Goal: Task Accomplishment & Management: Manage account settings

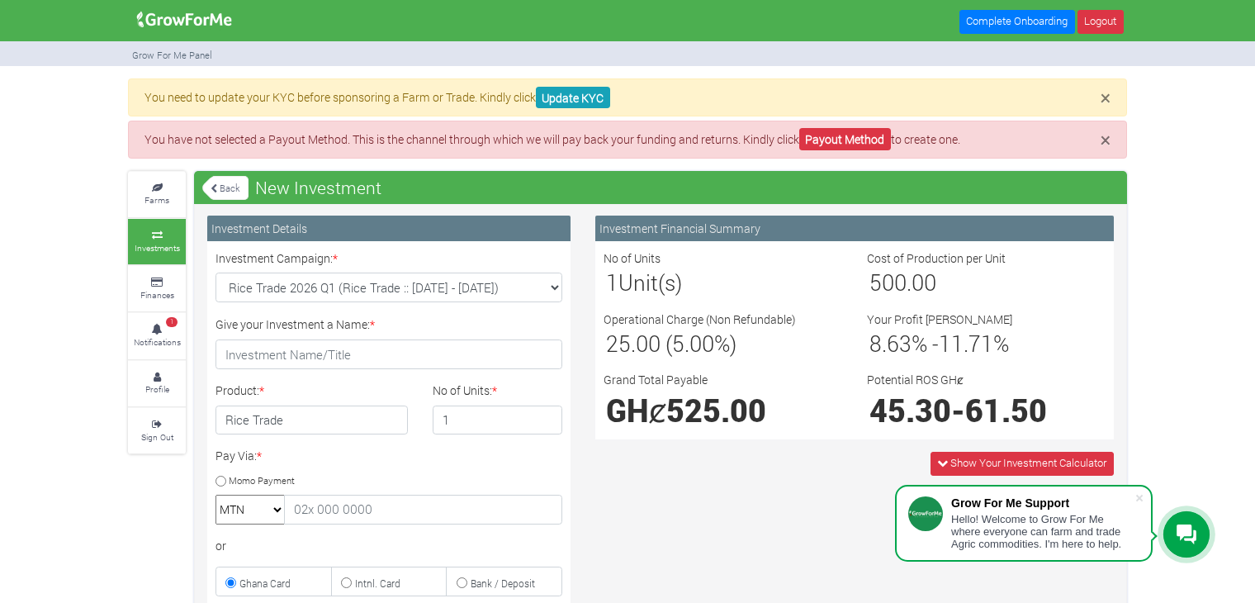
click at [698, 405] on span "525.00" at bounding box center [717, 410] width 100 height 40
click at [381, 347] on input "Give your Investment a Name: *" at bounding box center [389, 354] width 347 height 30
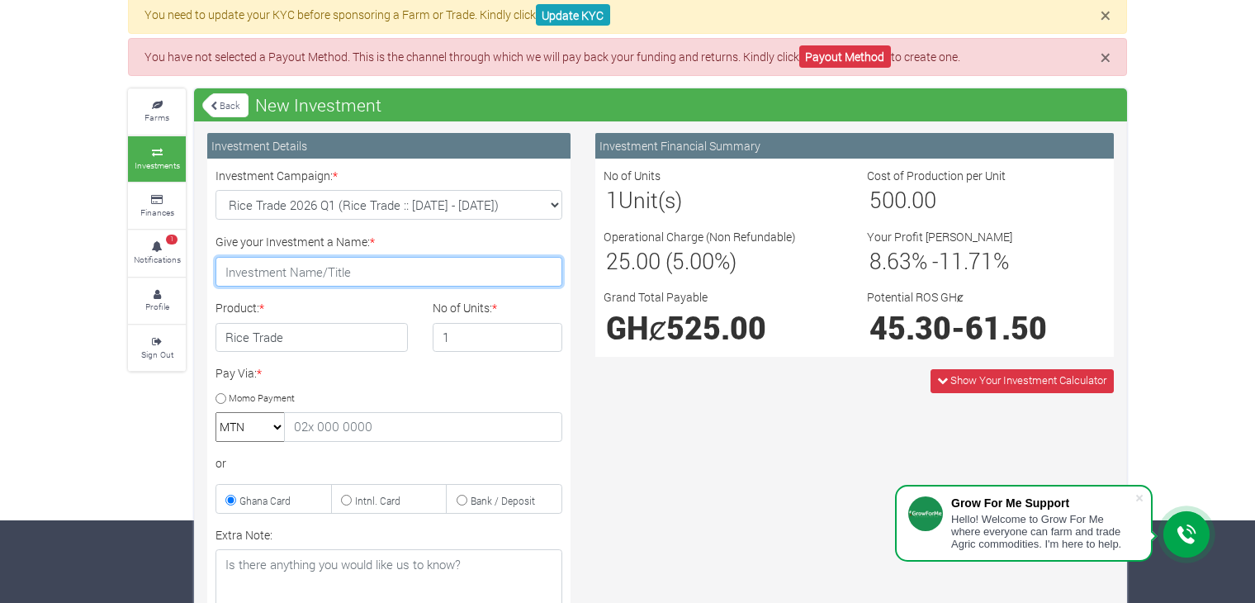
scroll to position [165, 0]
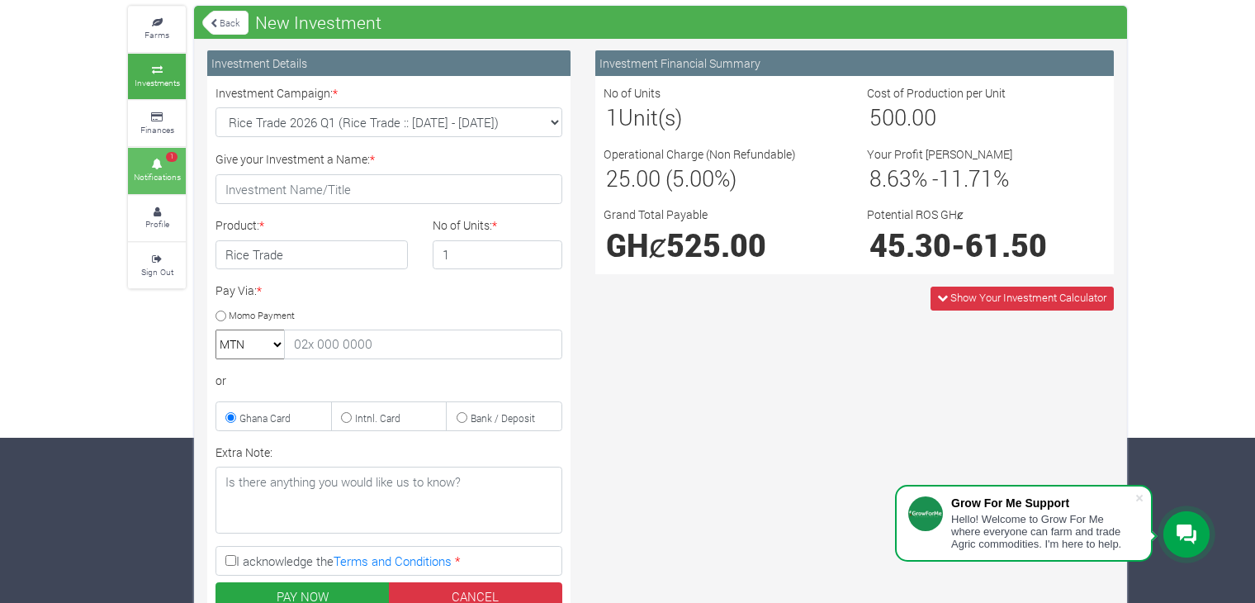
click at [154, 160] on icon at bounding box center [157, 164] width 50 height 8
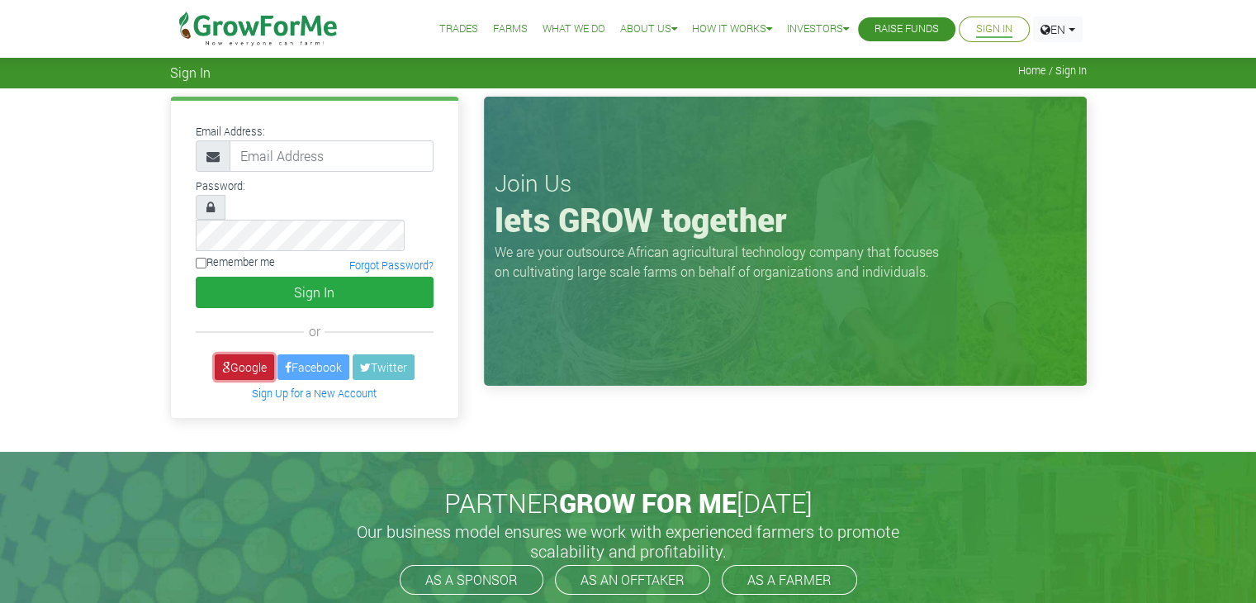
click at [254, 354] on link "Google" at bounding box center [244, 367] width 59 height 26
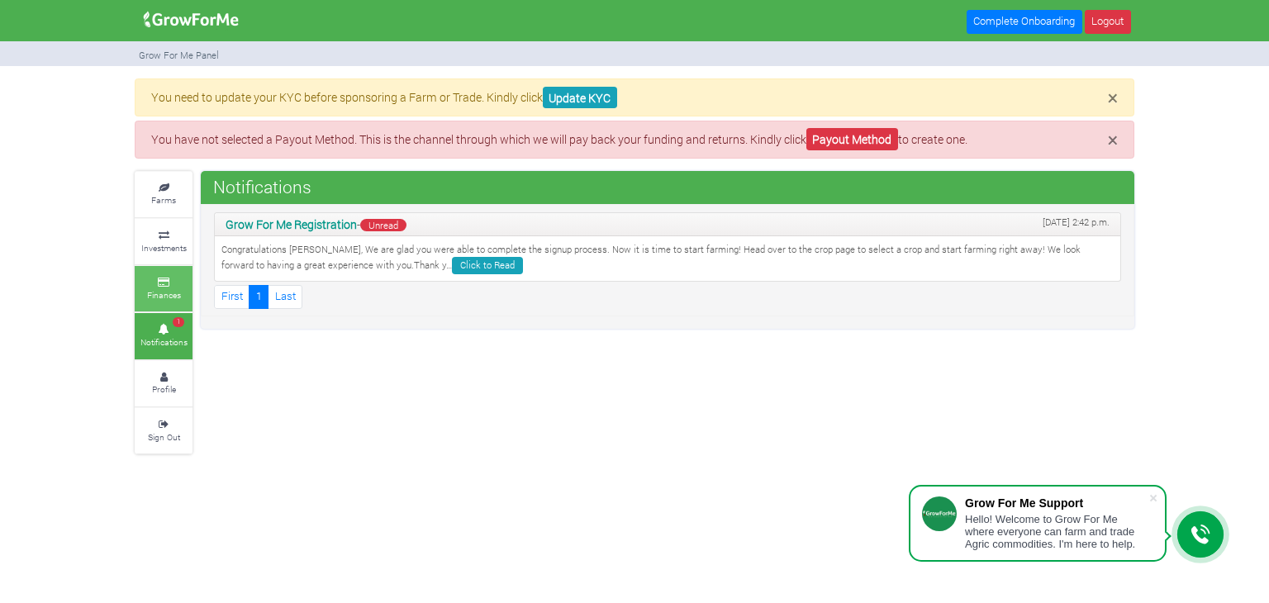
click at [161, 301] on link "Finances" at bounding box center [164, 288] width 58 height 45
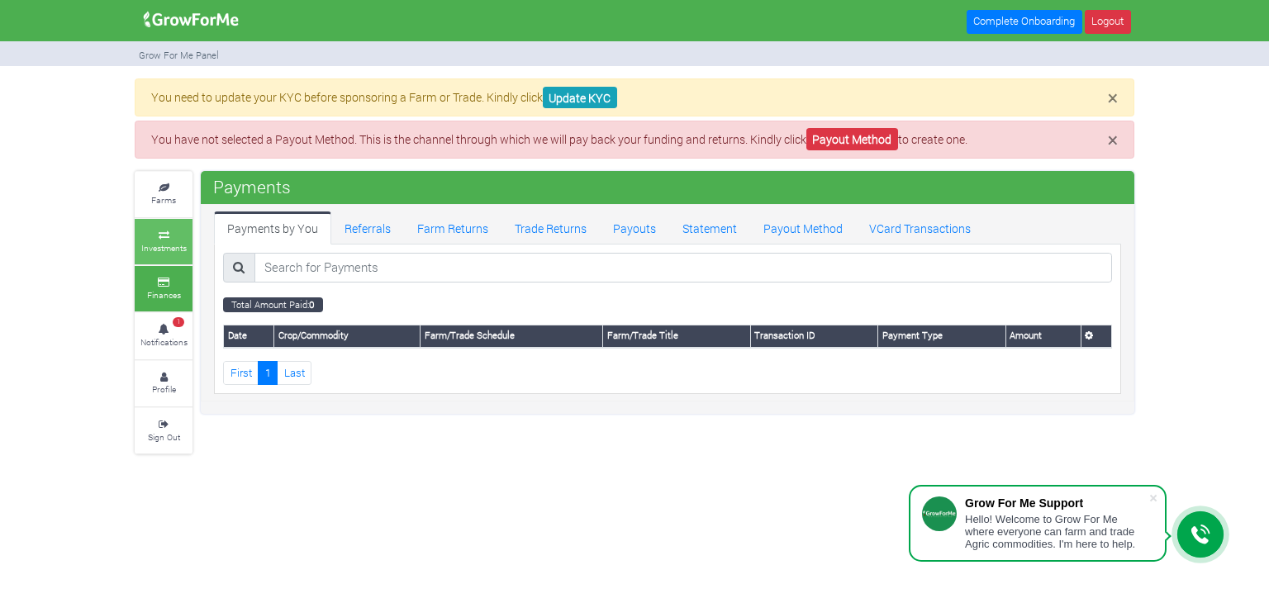
click at [163, 242] on small "Investments" at bounding box center [163, 248] width 45 height 12
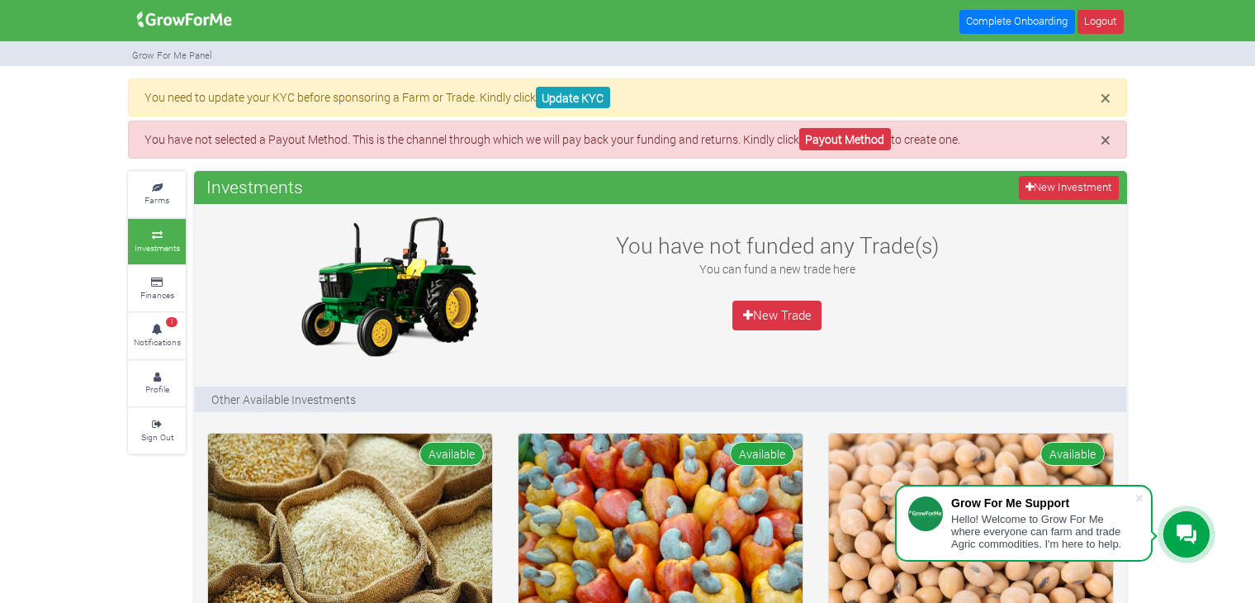
click at [153, 339] on small "Notifications" at bounding box center [157, 342] width 47 height 12
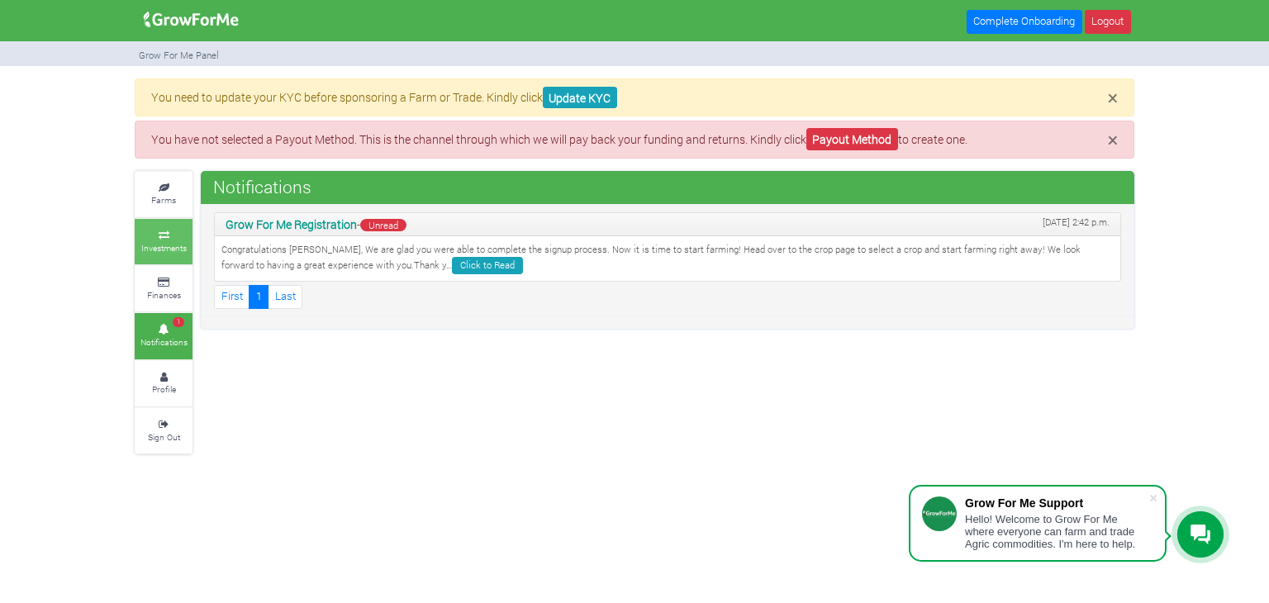
click at [176, 227] on link "Investments" at bounding box center [164, 241] width 58 height 45
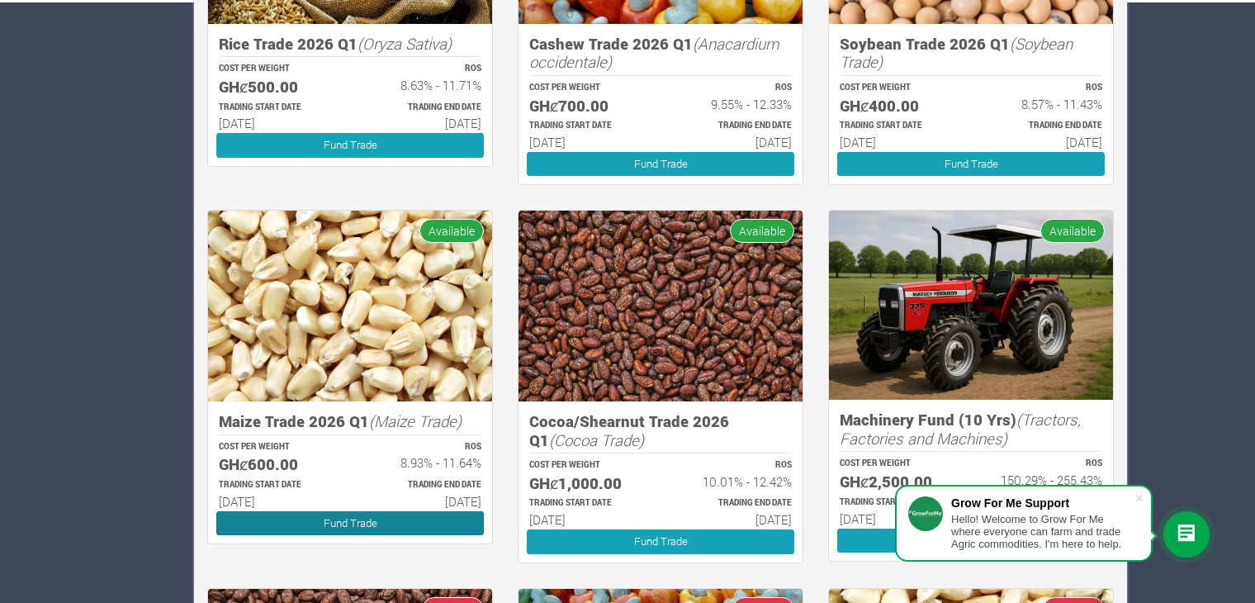
scroll to position [270, 0]
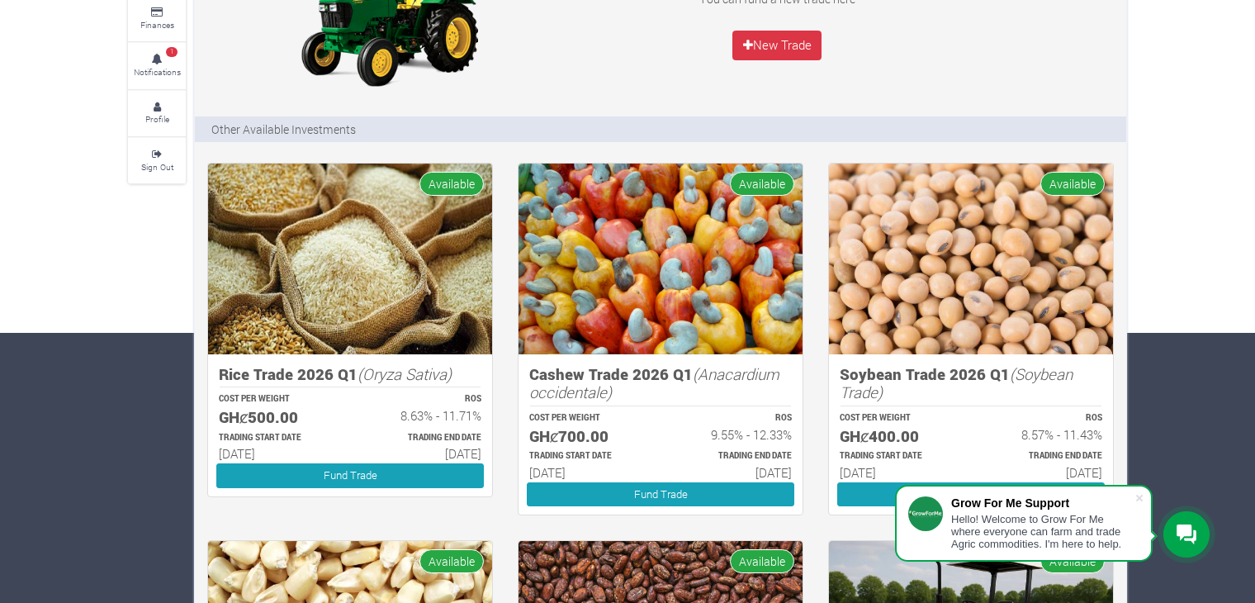
click at [849, 377] on h5 "Soybean Trade 2026 Q1 (Soybean Trade)" at bounding box center [971, 383] width 263 height 37
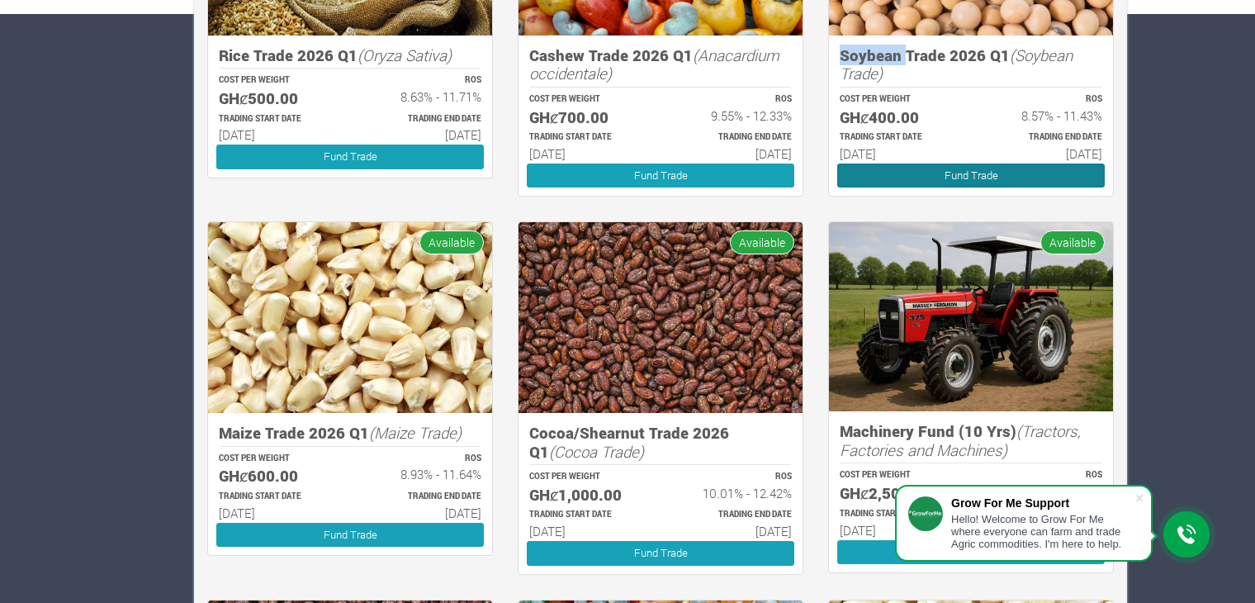
scroll to position [518, 0]
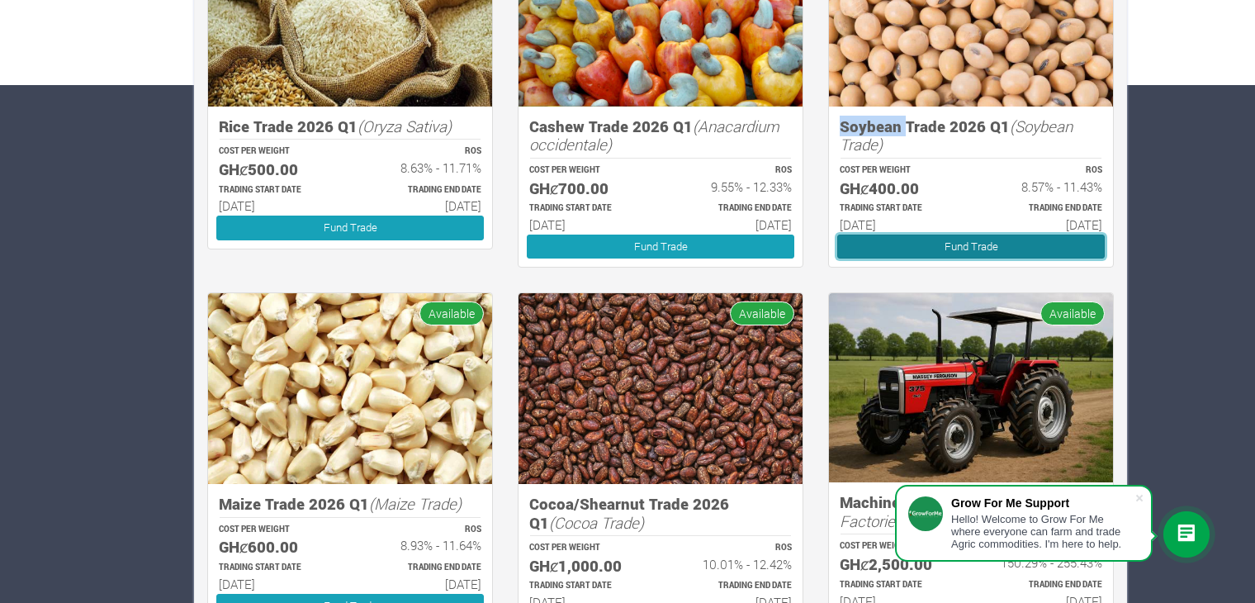
click at [954, 249] on link "Fund Trade" at bounding box center [971, 247] width 268 height 24
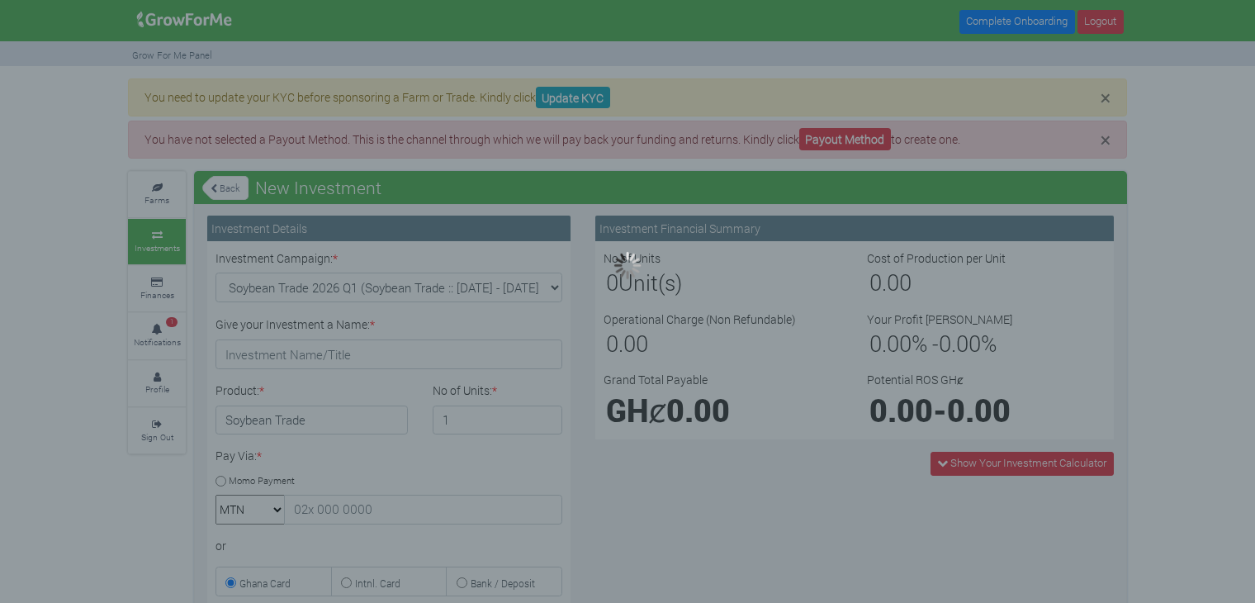
type input "1"
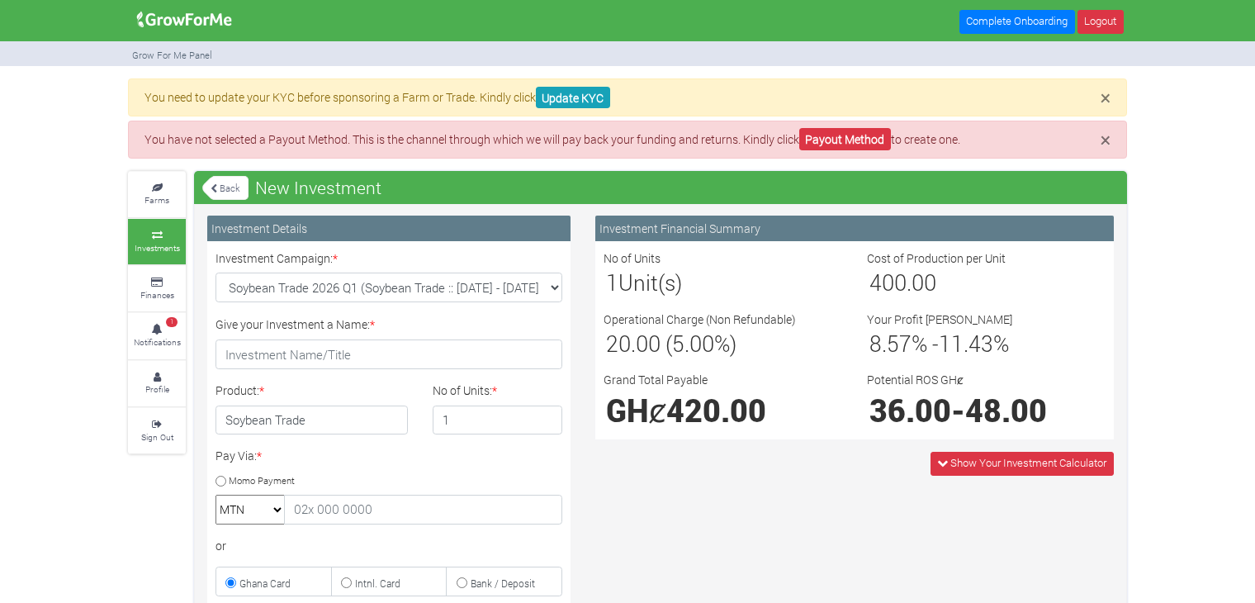
click at [707, 415] on span "420.00" at bounding box center [717, 410] width 100 height 40
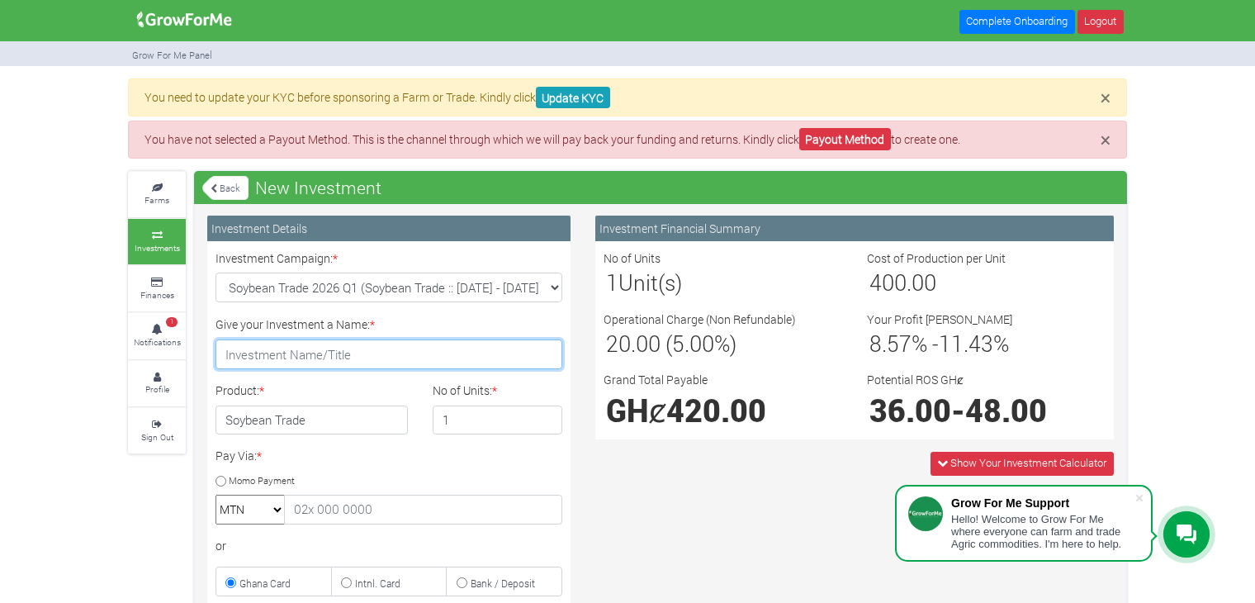
click at [289, 348] on input "Give your Investment a Name: *" at bounding box center [389, 354] width 347 height 30
type input "S"
type input "[PERSON_NAME]'s farme"
click at [278, 414] on h4 "Soybean Trade" at bounding box center [312, 421] width 192 height 30
click at [346, 407] on h4 "Soybean Trade" at bounding box center [312, 421] width 192 height 30
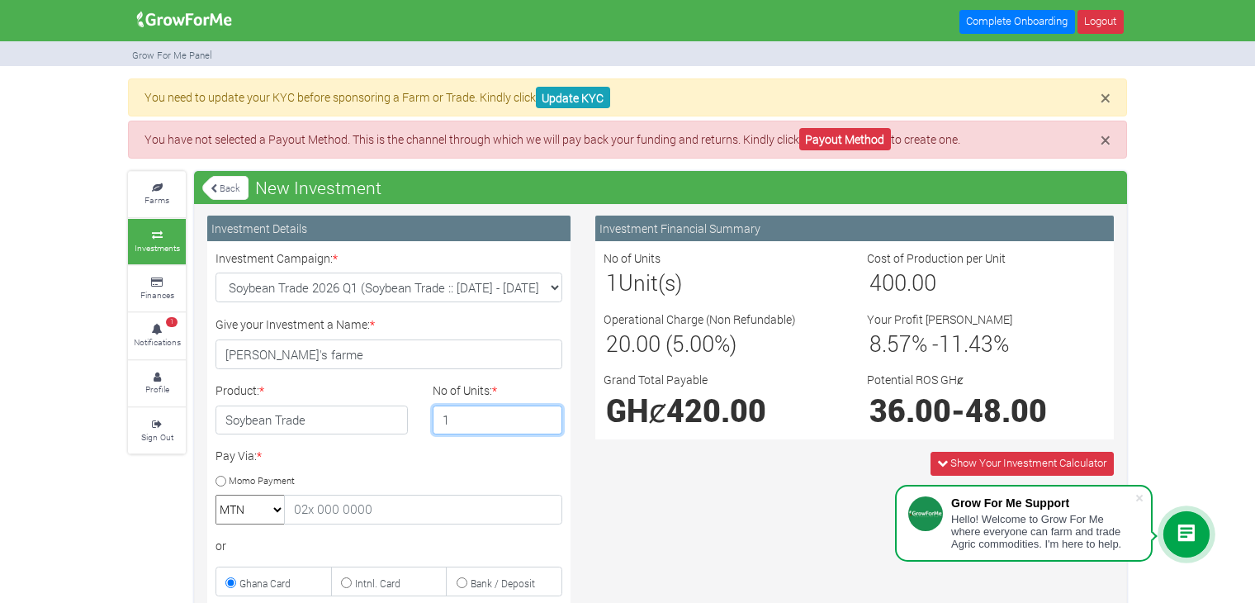
click at [452, 430] on input "1" at bounding box center [498, 421] width 130 height 30
click at [410, 463] on div "Pay Via: * Momo Payment MTN Telecel Airtel Tigo or Ghana Card Intnl. Card" at bounding box center [389, 521] width 372 height 149
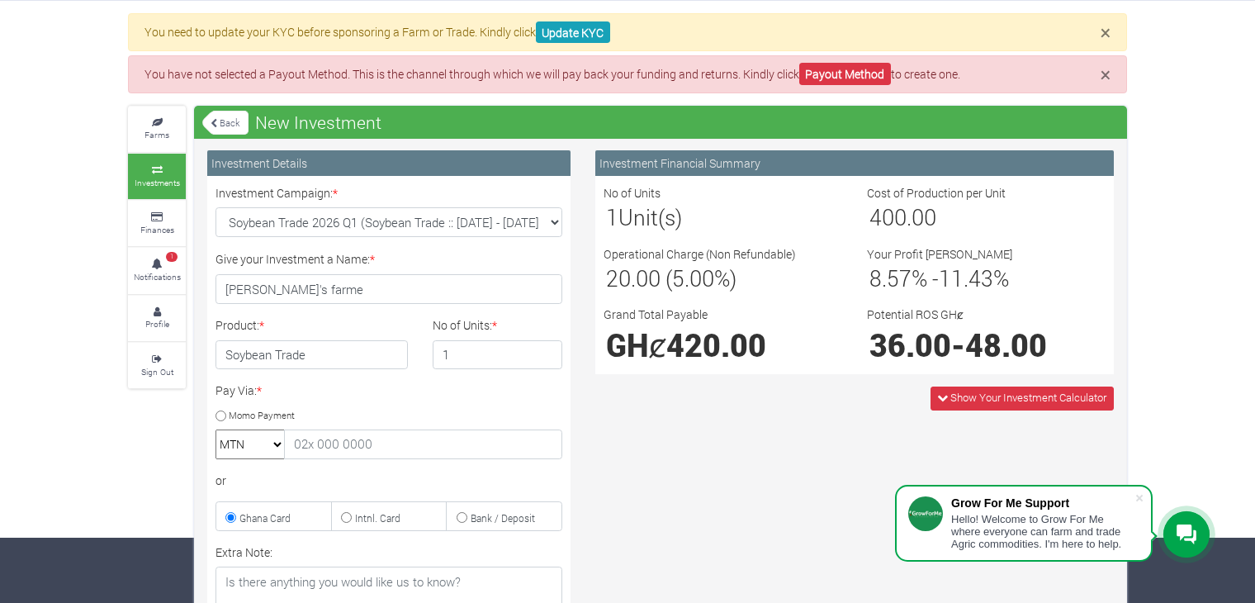
scroll to position [165, 0]
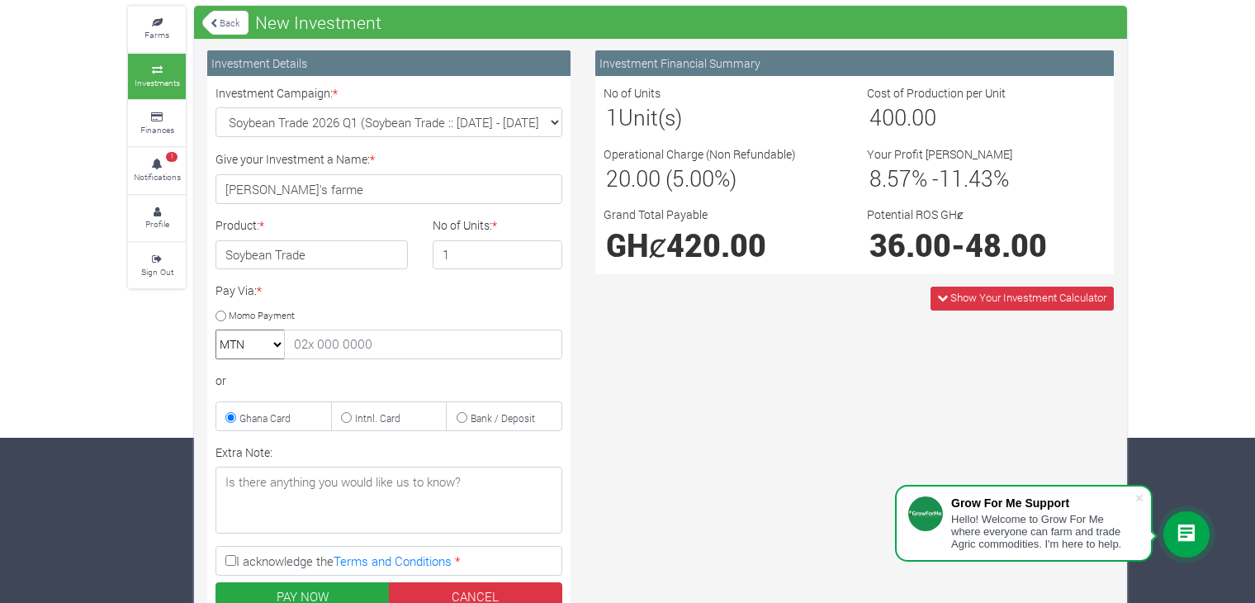
click at [220, 311] on input "Momo Payment" at bounding box center [221, 316] width 11 height 11
radio input "true"
click at [248, 330] on select "MTN Telecel Airtel Tigo" at bounding box center [250, 345] width 69 height 30
click at [327, 346] on input "text" at bounding box center [423, 345] width 278 height 30
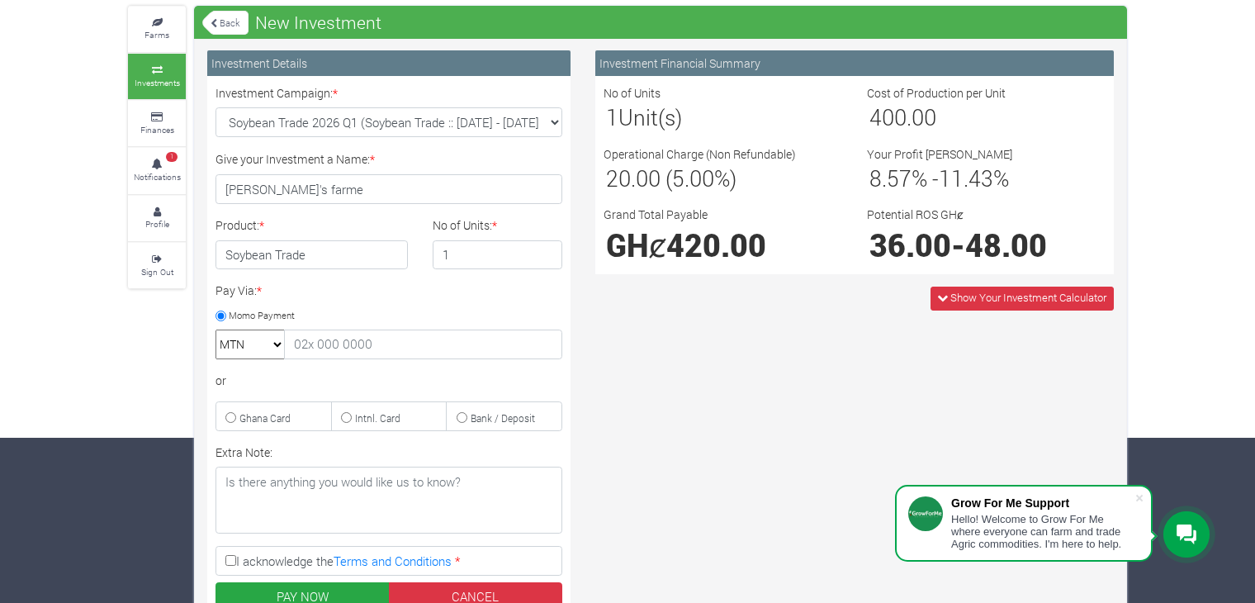
click at [278, 381] on div "or" at bounding box center [389, 380] width 347 height 17
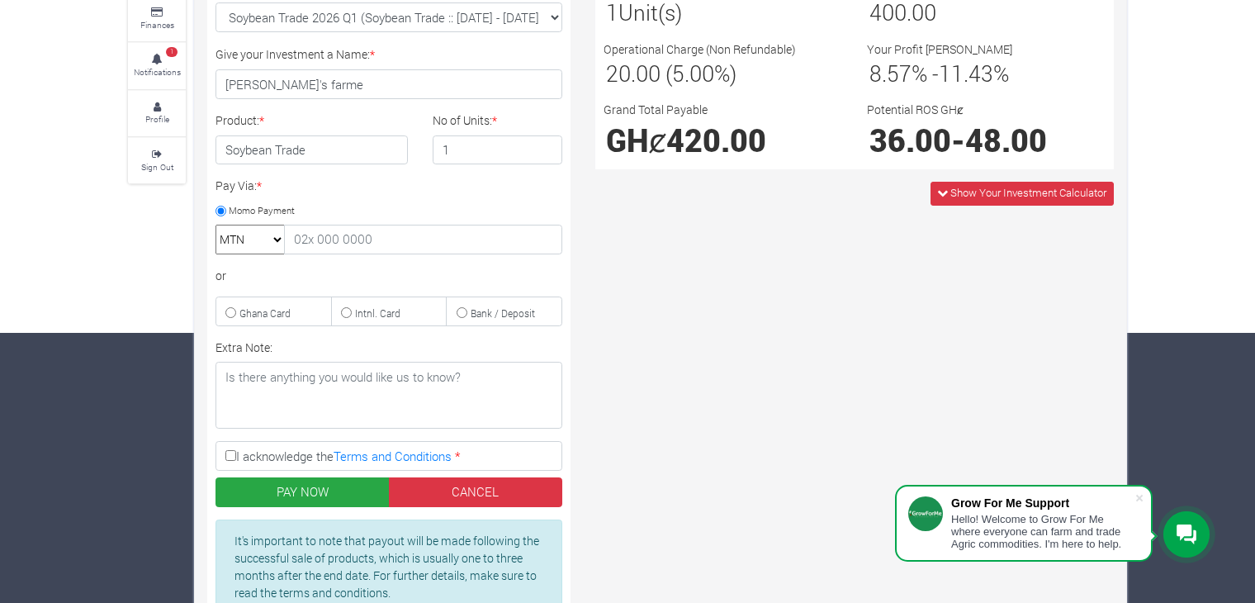
scroll to position [191, 0]
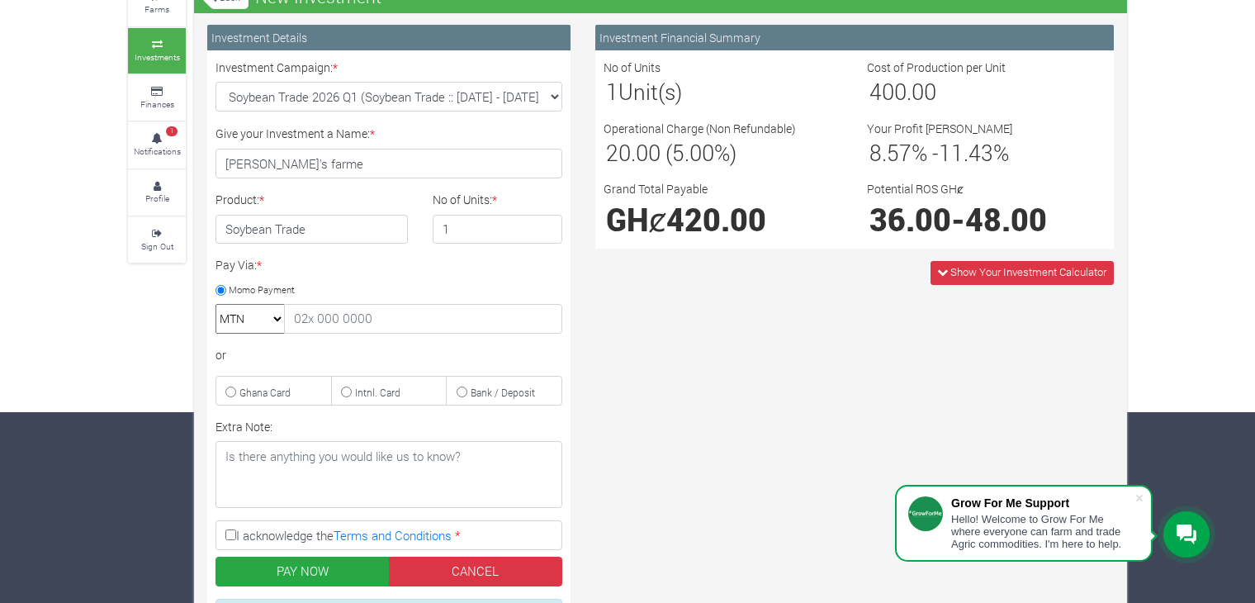
click at [263, 314] on select "MTN Telecel Airtel Tigo" at bounding box center [250, 319] width 69 height 30
click at [216, 304] on select "MTN Telecel Airtel Tigo" at bounding box center [250, 319] width 69 height 30
click at [230, 286] on small "Momo Payment" at bounding box center [262, 289] width 66 height 12
click at [226, 286] on input "Momo Payment" at bounding box center [221, 290] width 11 height 11
click at [355, 391] on small "Intnl. Card" at bounding box center [377, 392] width 45 height 13
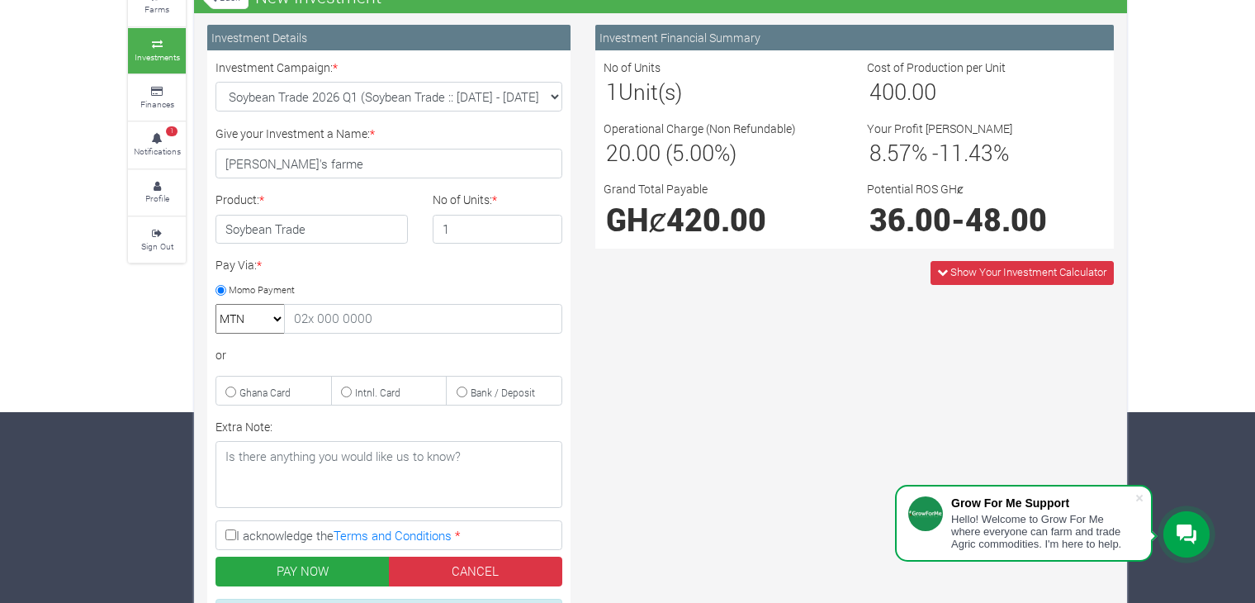
click at [352, 391] on input "Intnl. Card" at bounding box center [346, 392] width 11 height 11
radio input "true"
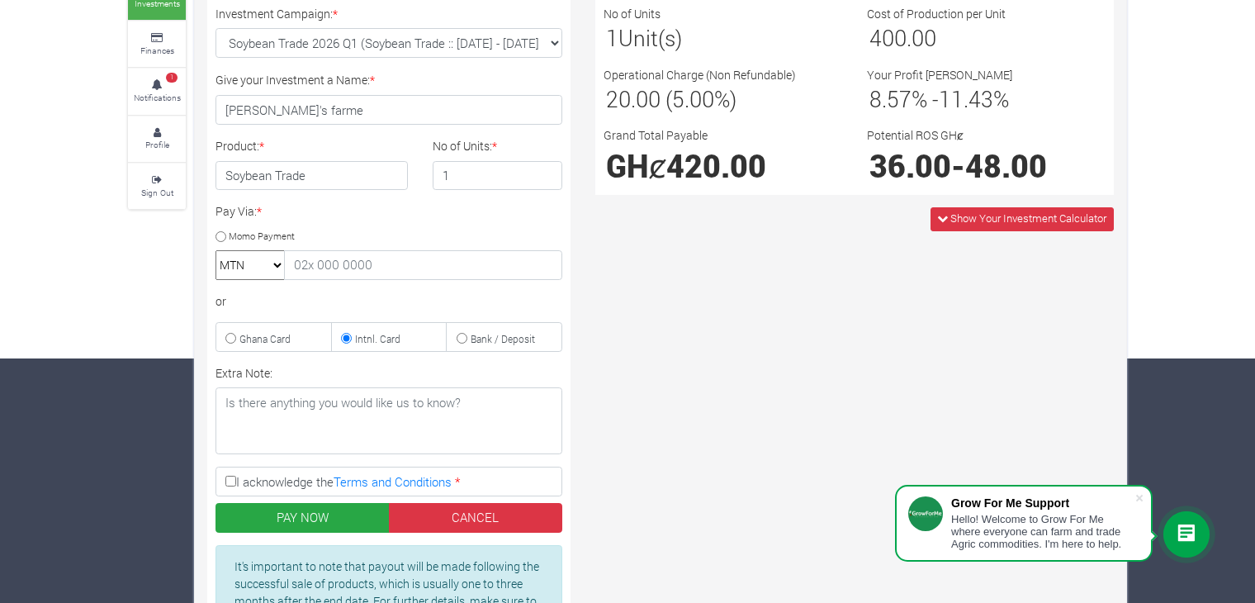
scroll to position [273, 0]
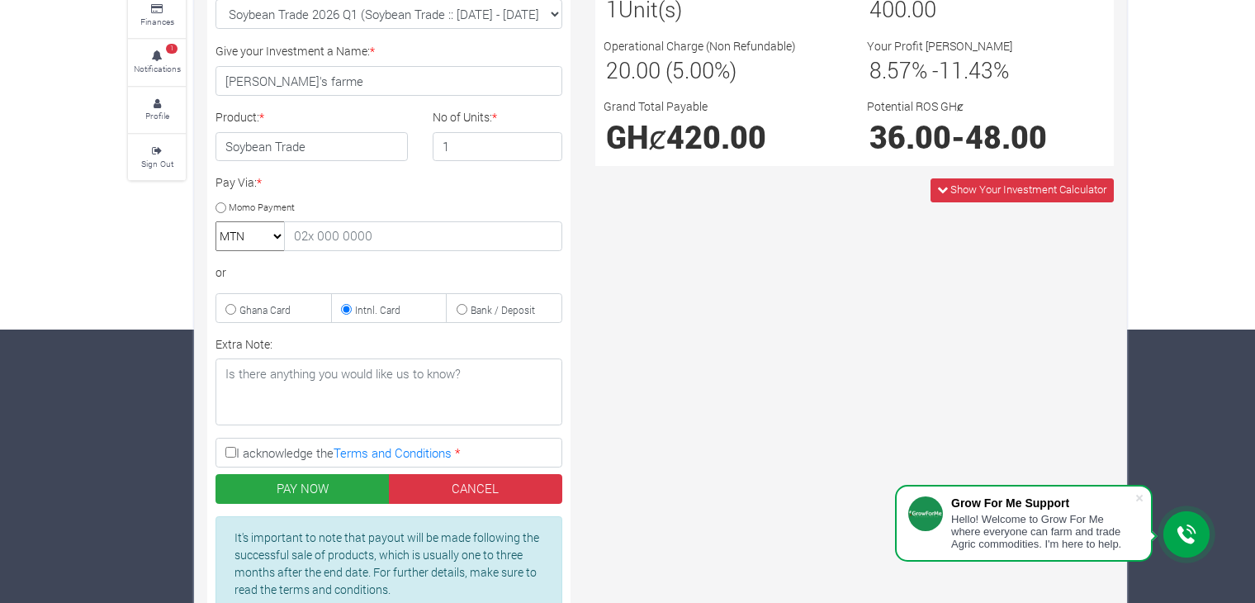
click at [236, 449] on label "I acknowledge the Terms and Conditions *" at bounding box center [389, 453] width 347 height 30
click at [236, 449] on input "I acknowledge the Terms and Conditions *" at bounding box center [230, 452] width 11 height 11
checkbox input "true"
click at [334, 474] on button "PAY NOW" at bounding box center [303, 489] width 174 height 30
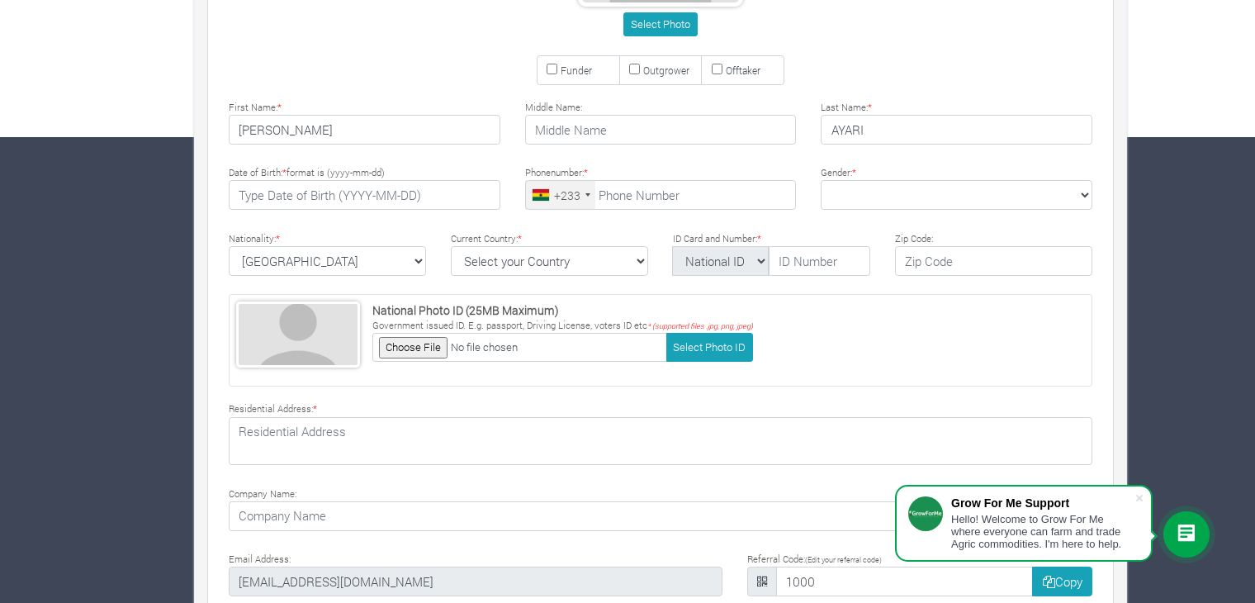
scroll to position [496, 0]
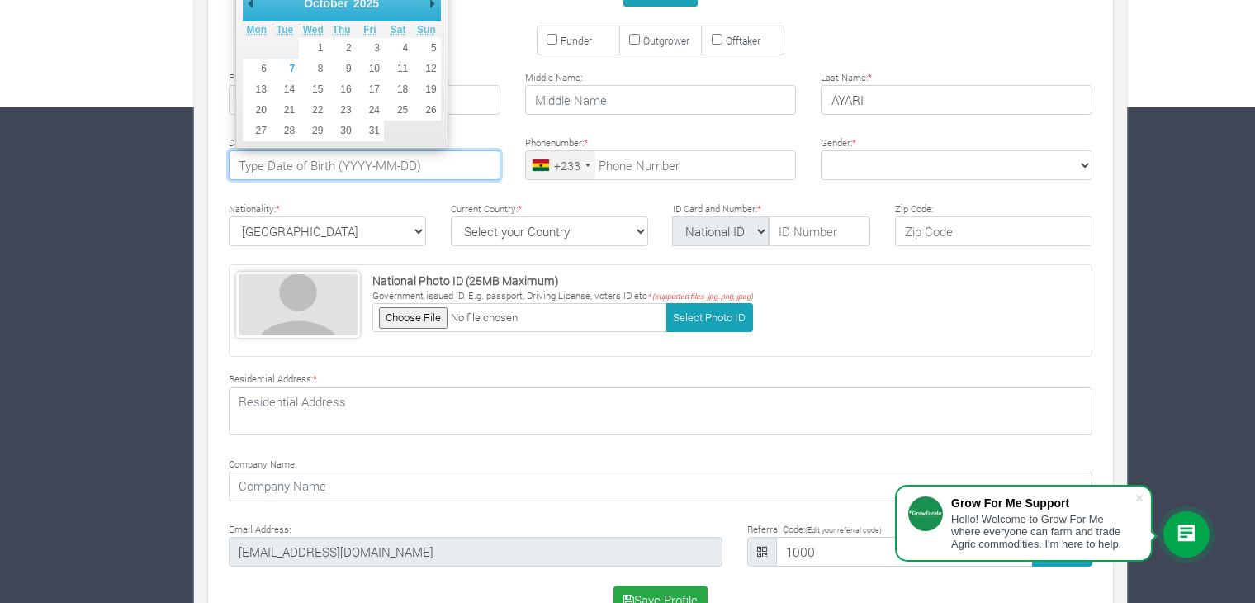
click at [323, 162] on input "text" at bounding box center [365, 165] width 272 height 30
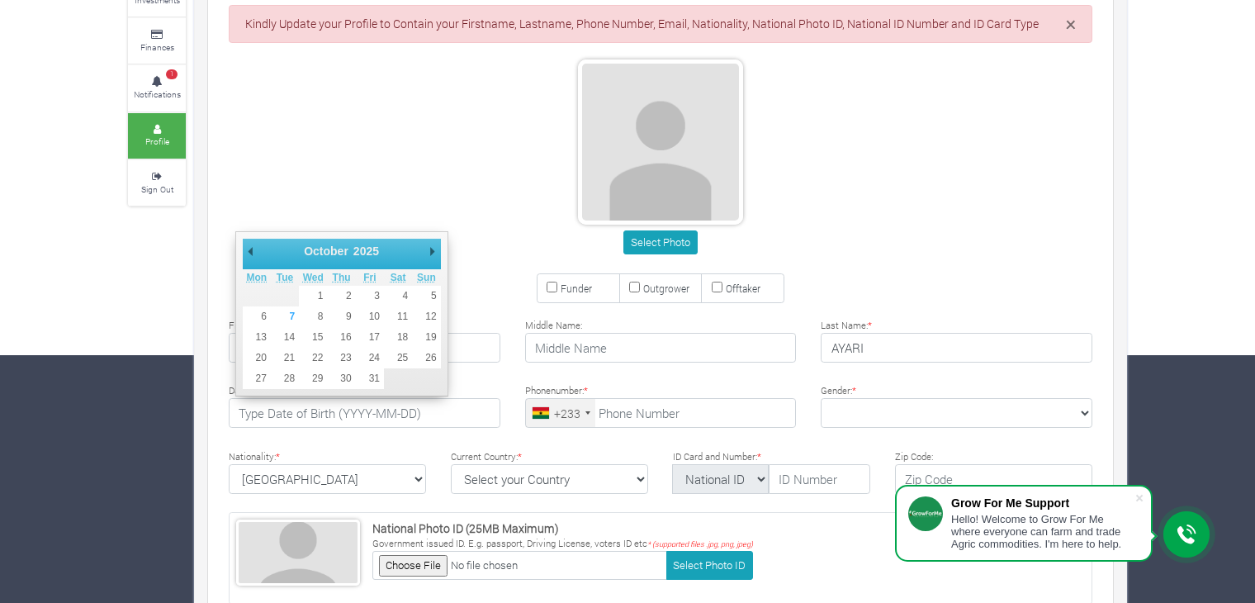
click at [357, 248] on select "1901 1902 1903 1904 1905 1906 1907 1908 1909 1910 1911 1912 1913 1914 1915 1916…" at bounding box center [373, 251] width 45 height 17
click at [342, 247] on select "January February March April May June July August September October November De…" at bounding box center [338, 251] width 75 height 17
type input "1993-06-27"
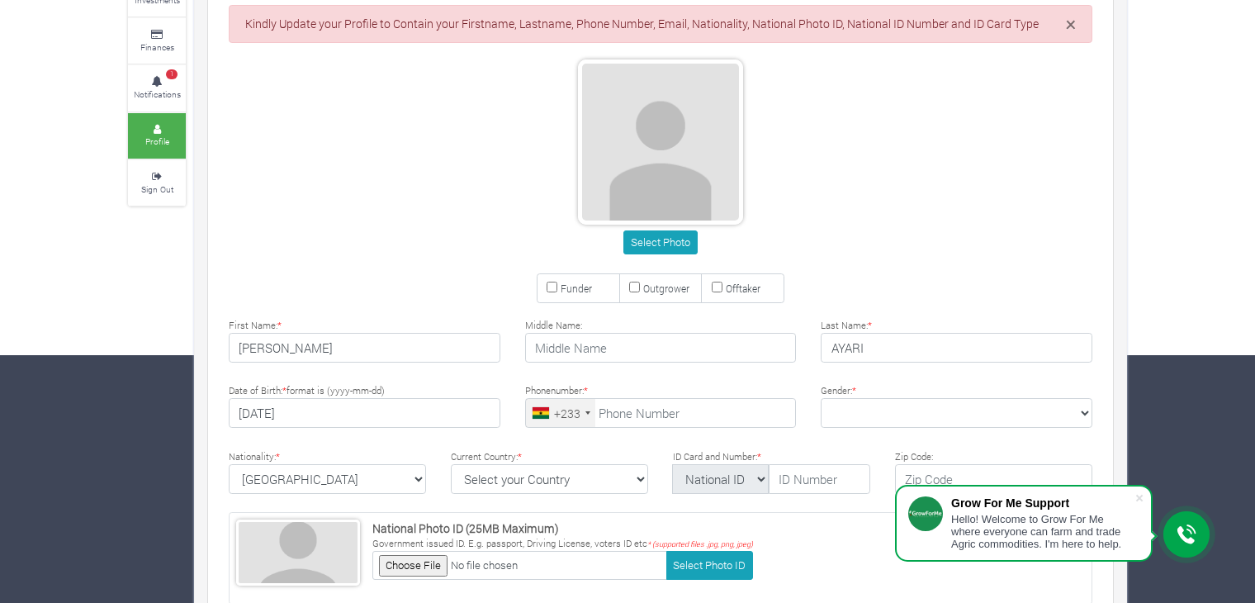
click at [570, 412] on div "+233" at bounding box center [567, 413] width 26 height 17
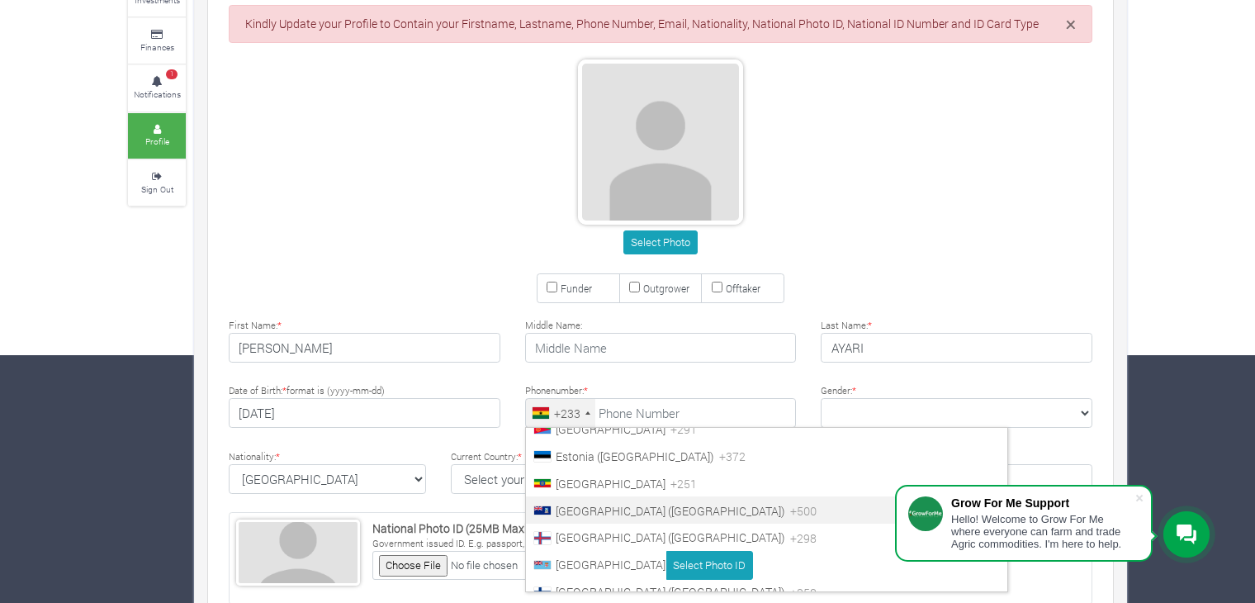
scroll to position [2030, 0]
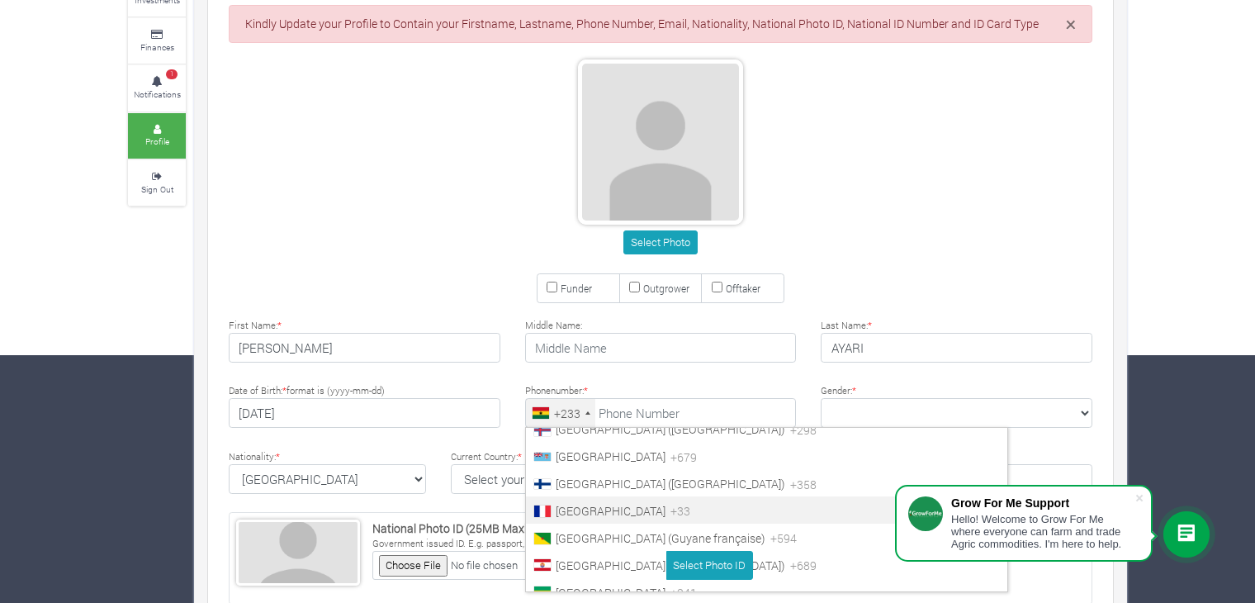
click at [671, 503] on span "+33" at bounding box center [681, 511] width 20 height 16
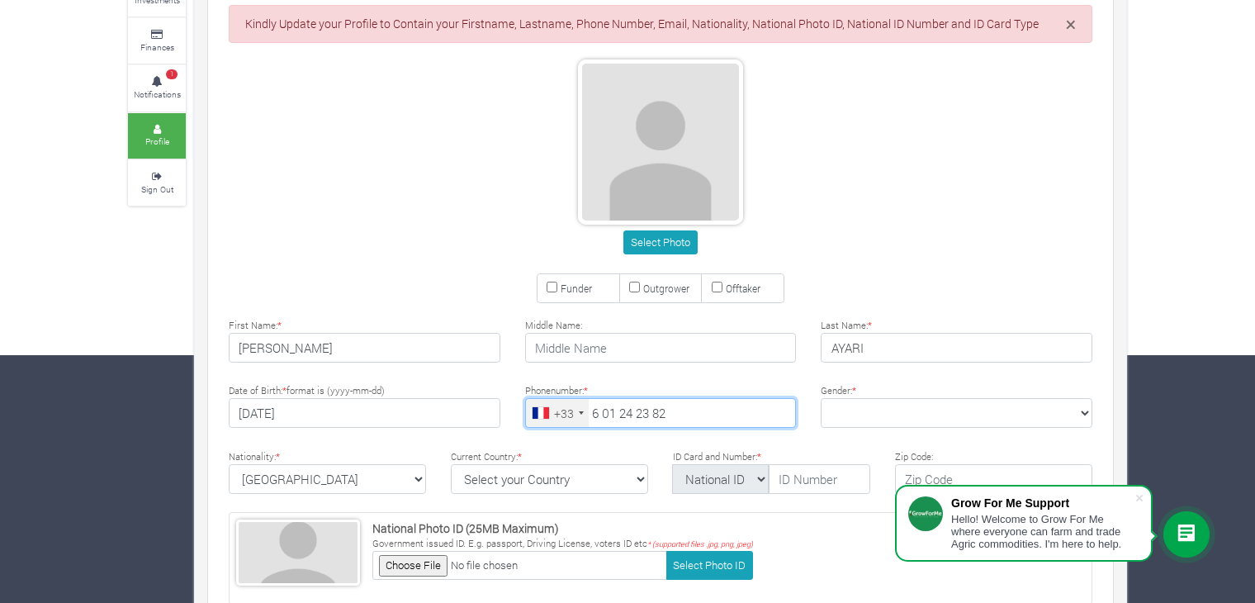
type input "6 01 24 23 82"
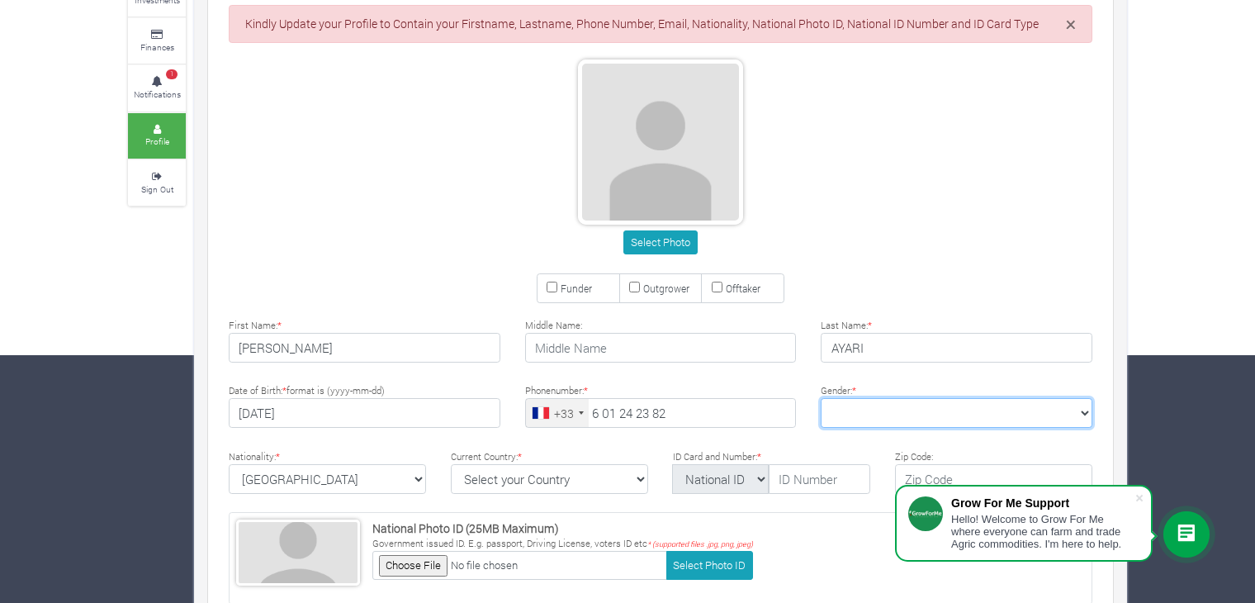
click at [870, 415] on select "Female Male" at bounding box center [957, 413] width 272 height 30
click at [821, 398] on select "Female Male" at bounding box center [957, 413] width 272 height 30
click at [862, 417] on select "Female Male" at bounding box center [957, 413] width 272 height 30
select select "Female"
click at [821, 398] on select "Female Male" at bounding box center [957, 413] width 272 height 30
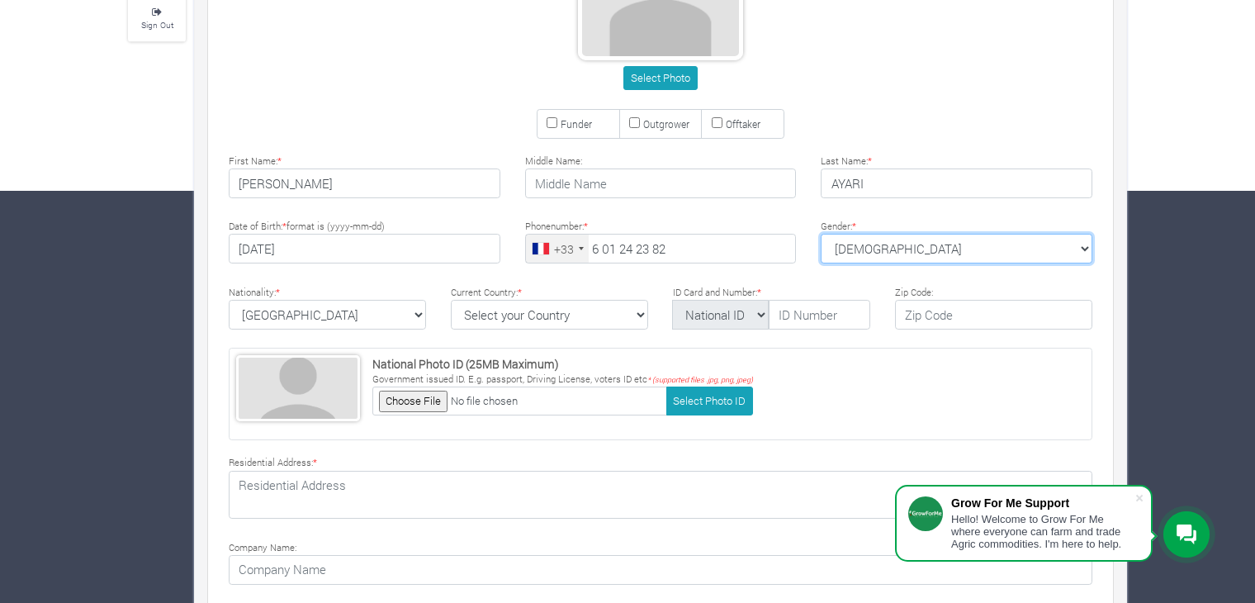
scroll to position [413, 0]
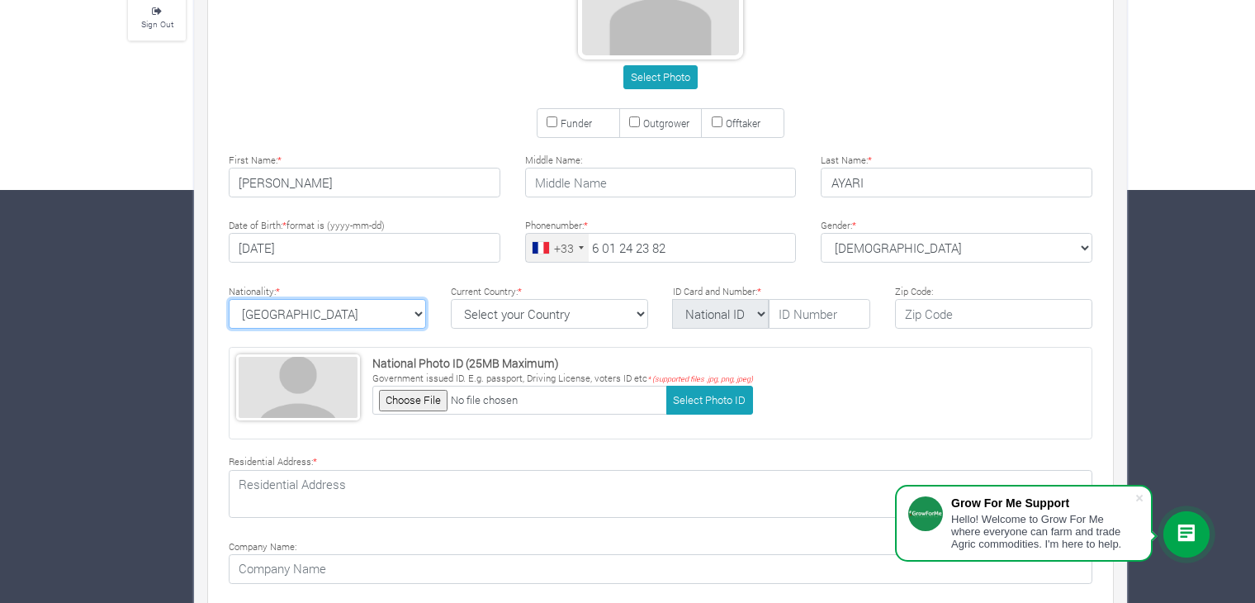
click at [306, 319] on select "Ghana Afghanistan Albania Algeria American Samoa Andorra Angola Anguilla Antigu…" at bounding box center [327, 314] width 197 height 30
select select "Tunisia"
click at [229, 299] on select "Ghana Afghanistan Albania Algeria American Samoa Andorra Angola Anguilla Antigu…" at bounding box center [327, 314] width 197 height 30
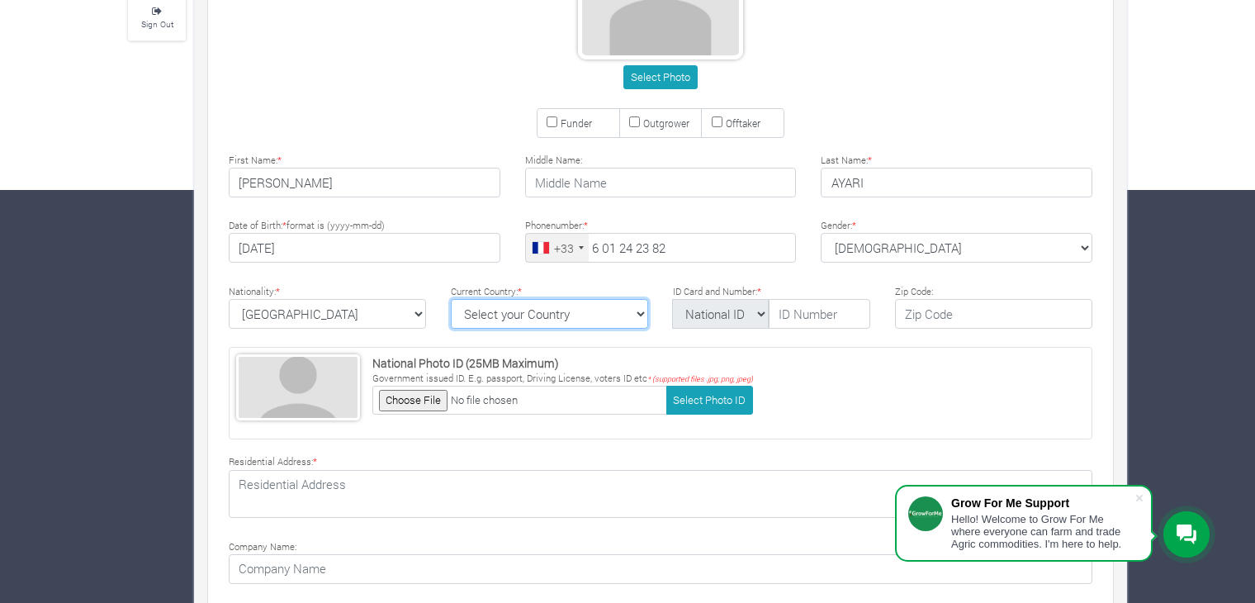
click at [484, 315] on select "Select your Country Afghanistan Albania Algeria American Samoa Andorra Angola A…" at bounding box center [549, 314] width 197 height 30
select select "France"
click at [451, 299] on select "Select your Country Afghanistan Albania Algeria American Samoa Andorra Angola A…" at bounding box center [549, 314] width 197 height 30
click at [796, 311] on input "text" at bounding box center [820, 314] width 102 height 30
click at [755, 319] on select "National ID Ghana ID Passport Drivers" at bounding box center [720, 314] width 97 height 30
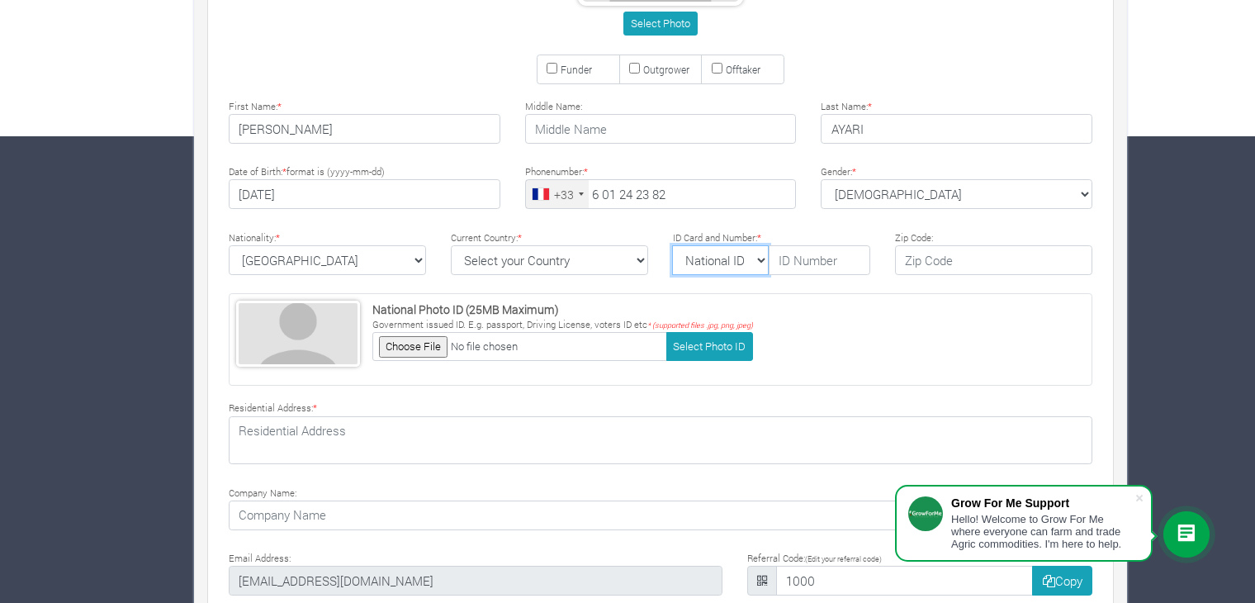
scroll to position [496, 0]
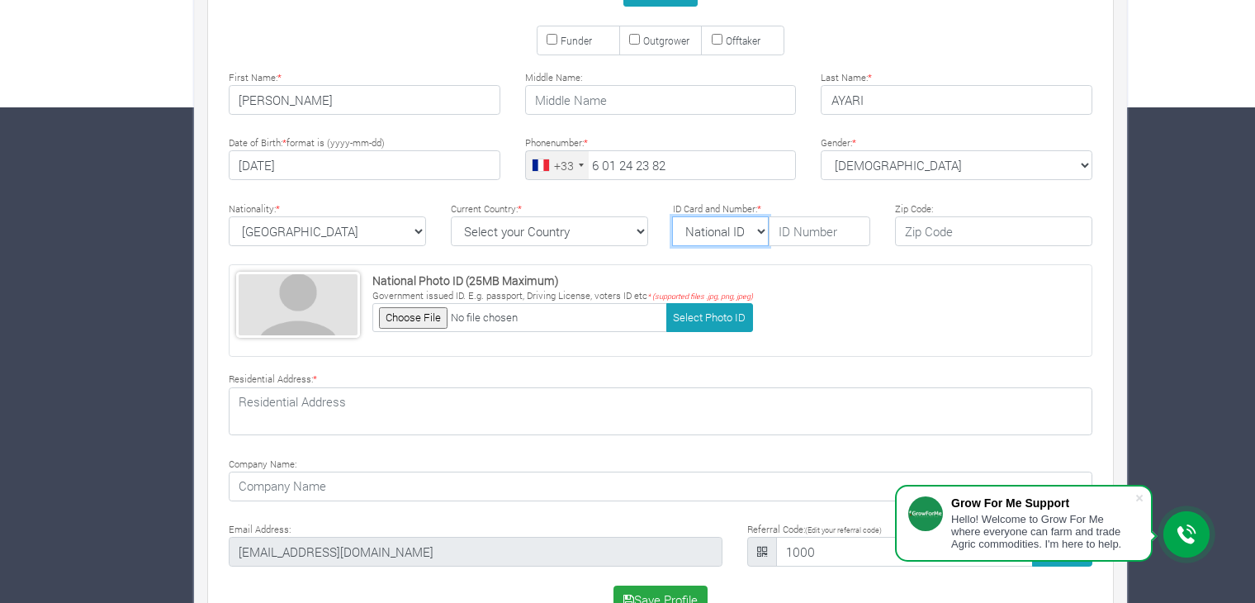
click at [745, 225] on select "National ID Ghana ID Passport Drivers" at bounding box center [720, 231] width 97 height 30
click at [813, 225] on input "text" at bounding box center [820, 231] width 102 height 30
type input "17753917"
click at [874, 300] on div "National Photo ID (25MB Maximum) Government issued ID. E.g. passport, Driving L…" at bounding box center [661, 310] width 864 height 93
click at [733, 223] on select "National ID Ghana ID Passport Drivers" at bounding box center [720, 231] width 97 height 30
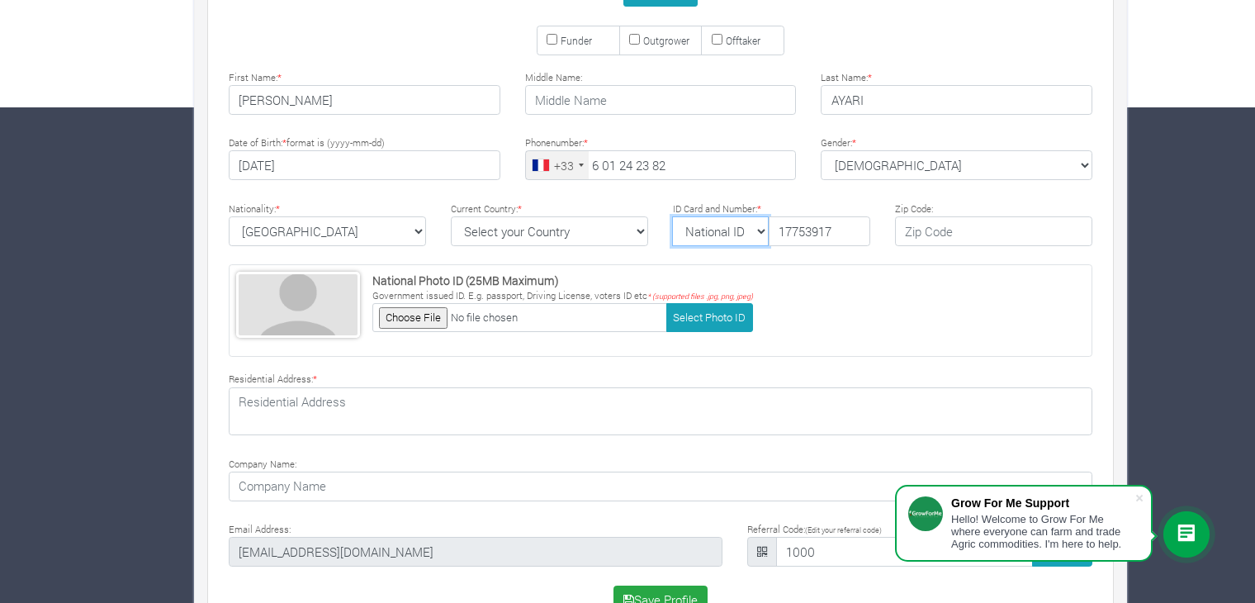
select select "Drivers"
click at [672, 216] on select "National ID Ghana ID Passport Drivers" at bounding box center [720, 231] width 97 height 30
click at [780, 230] on input "17753917" at bounding box center [820, 231] width 102 height 30
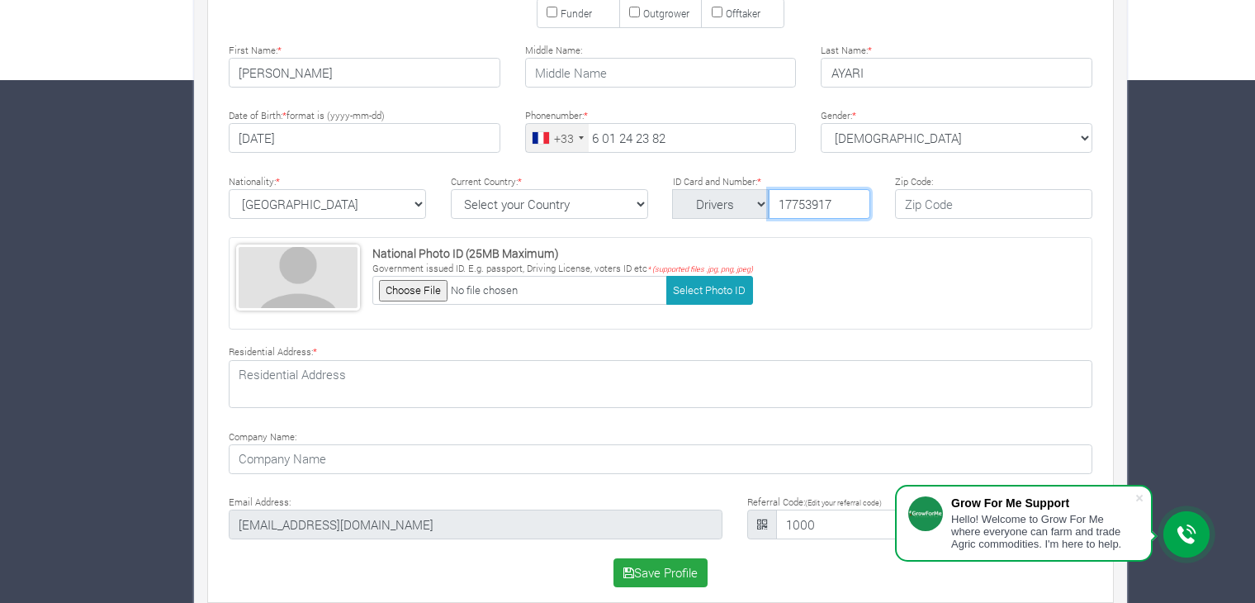
scroll to position [538, 0]
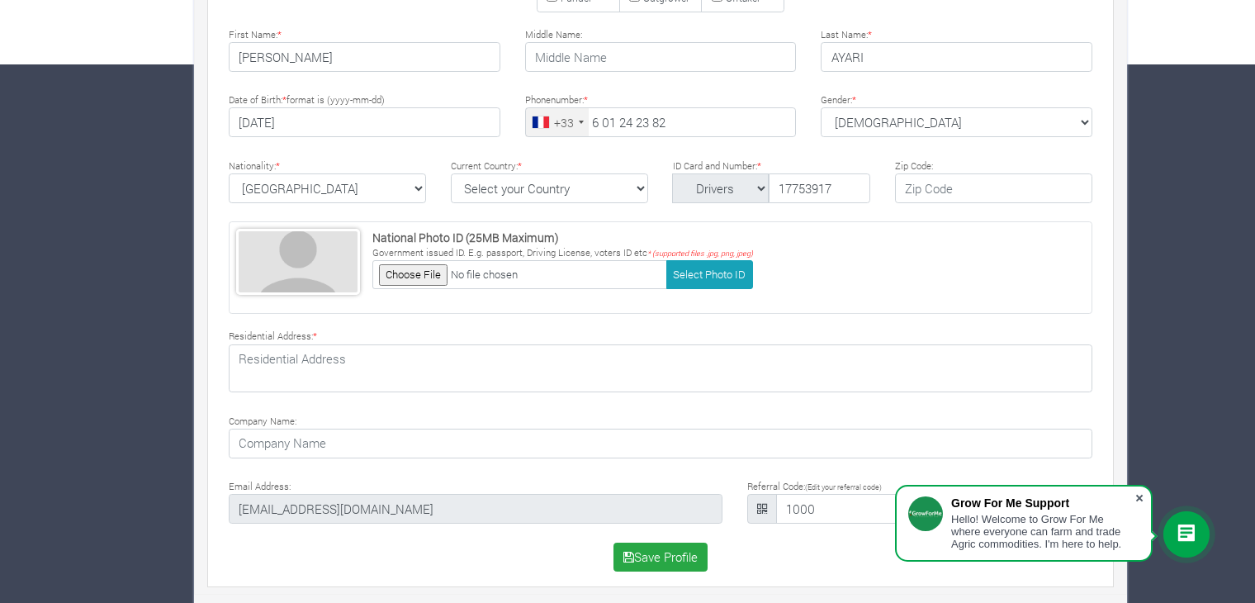
click at [1136, 491] on span at bounding box center [1139, 498] width 17 height 17
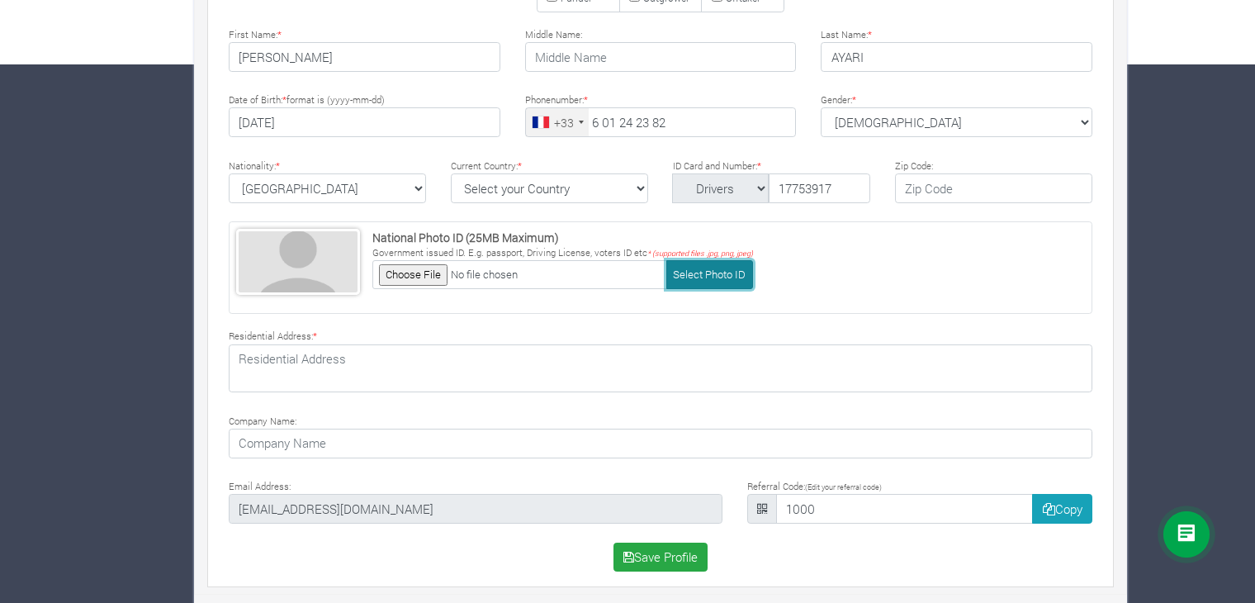
click at [690, 275] on button "Select Photo ID" at bounding box center [710, 274] width 87 height 29
click at [670, 270] on button "Select Photo ID" at bounding box center [710, 274] width 87 height 29
click at [731, 281] on button "Select Photo ID" at bounding box center [710, 274] width 87 height 29
type input "C:\fakepath\CIN.jpg"
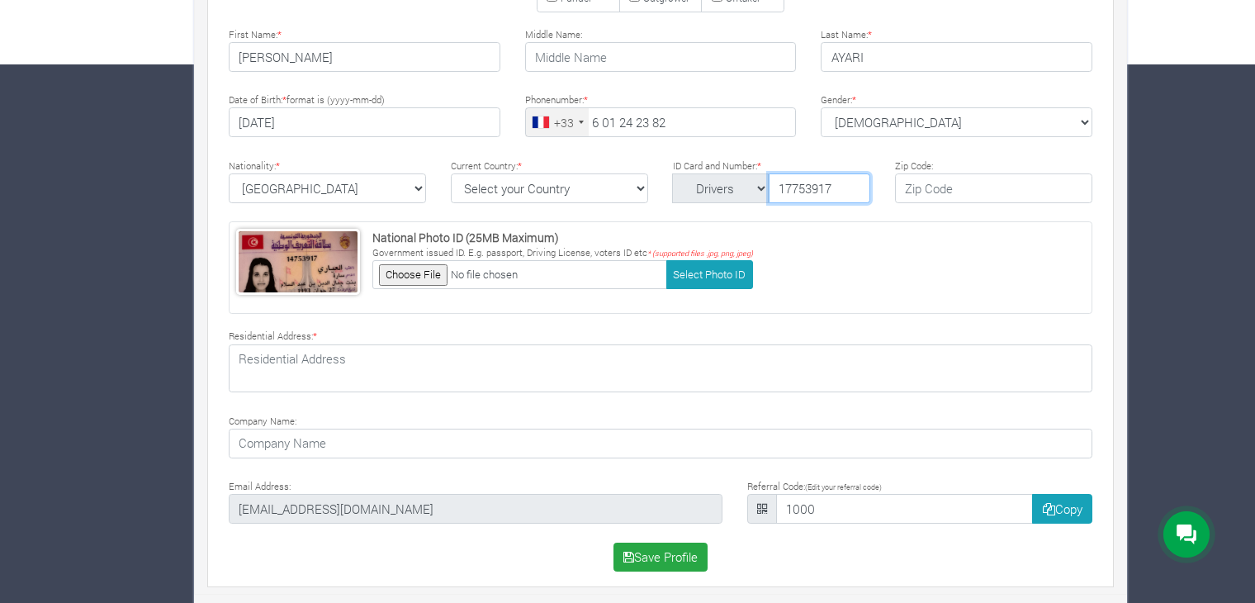
click at [795, 187] on input "17753917" at bounding box center [820, 188] width 102 height 30
type input "14753917"
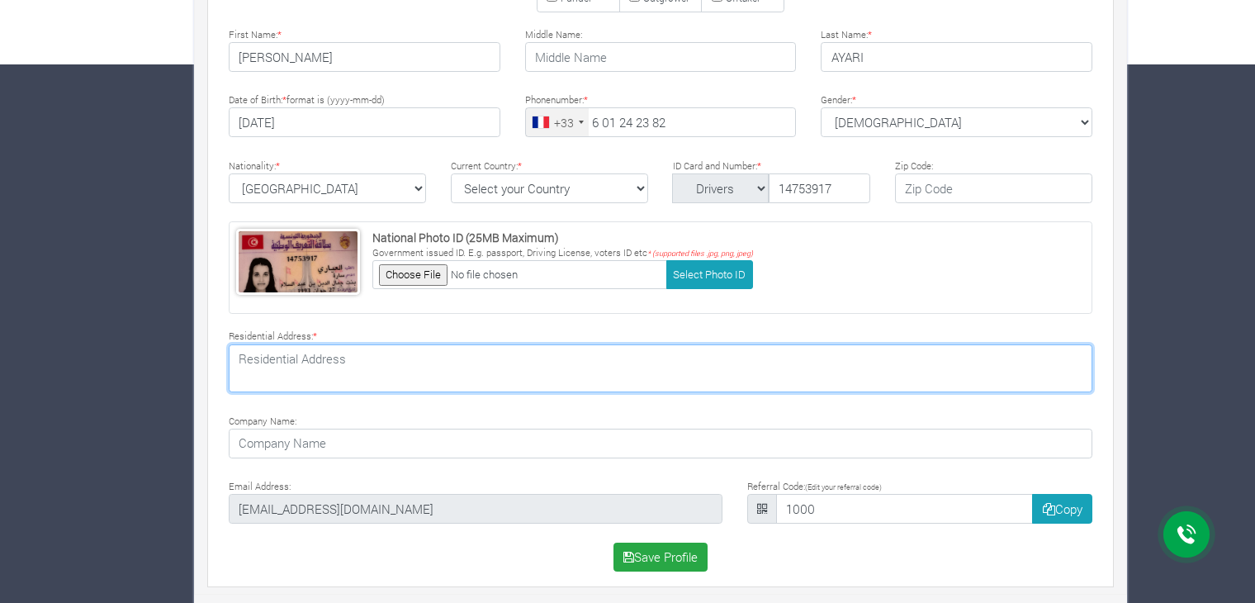
click at [461, 351] on textarea at bounding box center [661, 368] width 864 height 48
type textarea "2"
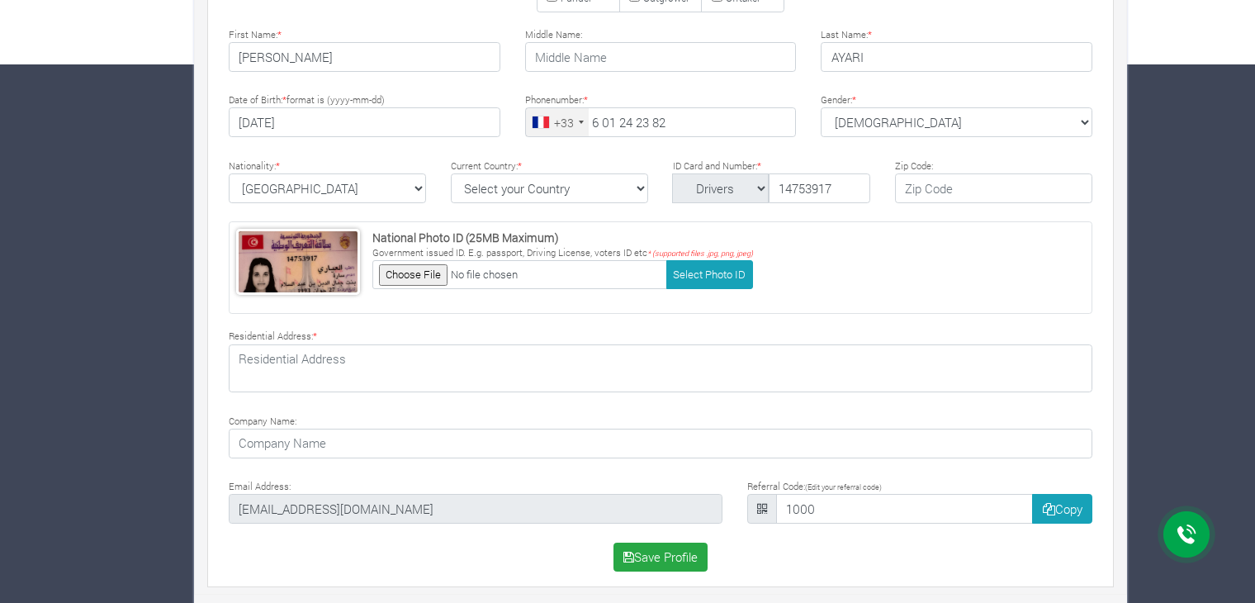
click at [202, 185] on div "Basic Signature Contract × Kindly Update your Profile to Contain your Firstname…" at bounding box center [661, 130] width 932 height 914
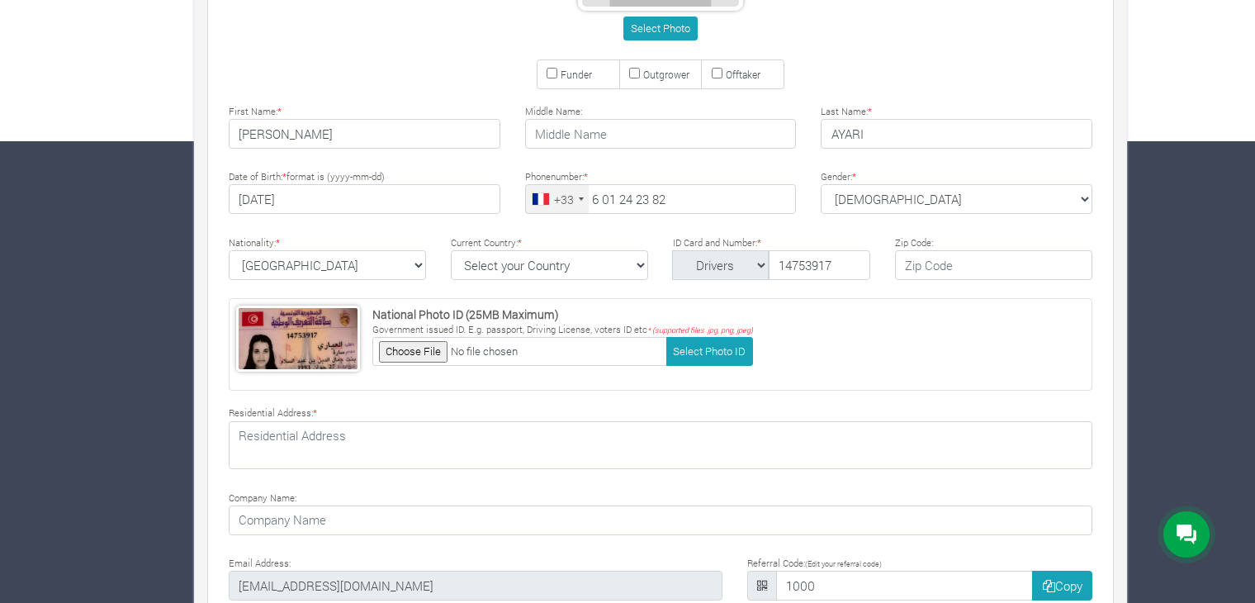
scroll to position [373, 0]
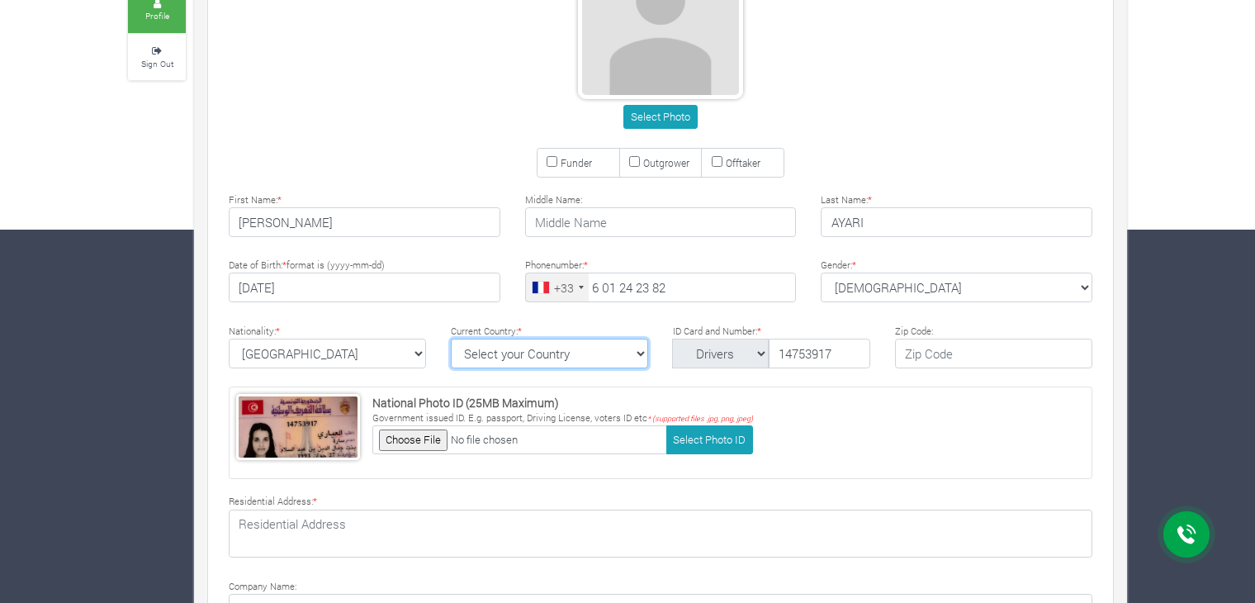
click at [605, 350] on select "Select your Country Afghanistan Albania Algeria American Samoa Andorra Angola A…" at bounding box center [549, 354] width 197 height 30
select select "Tunisia"
click at [451, 339] on select "Select your Country Afghanistan Albania Algeria American Samoa Andorra Angola A…" at bounding box center [549, 354] width 197 height 30
click at [534, 274] on div "+33" at bounding box center [557, 287] width 63 height 28
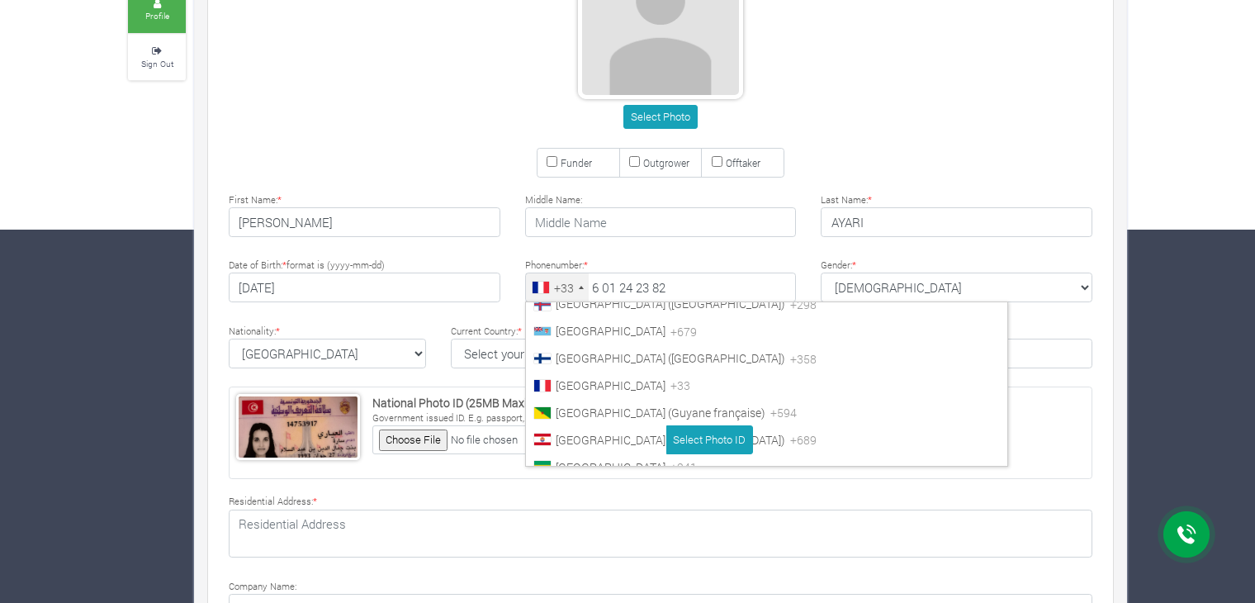
scroll to position [6020, 0]
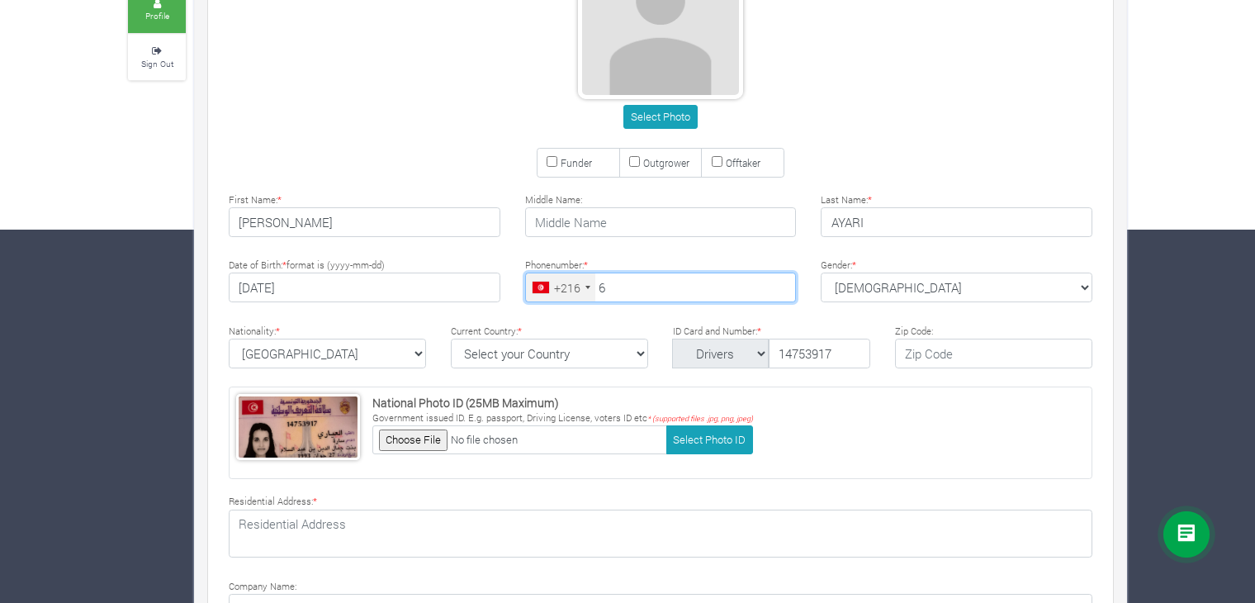
type input "6"
type input "50 339 569"
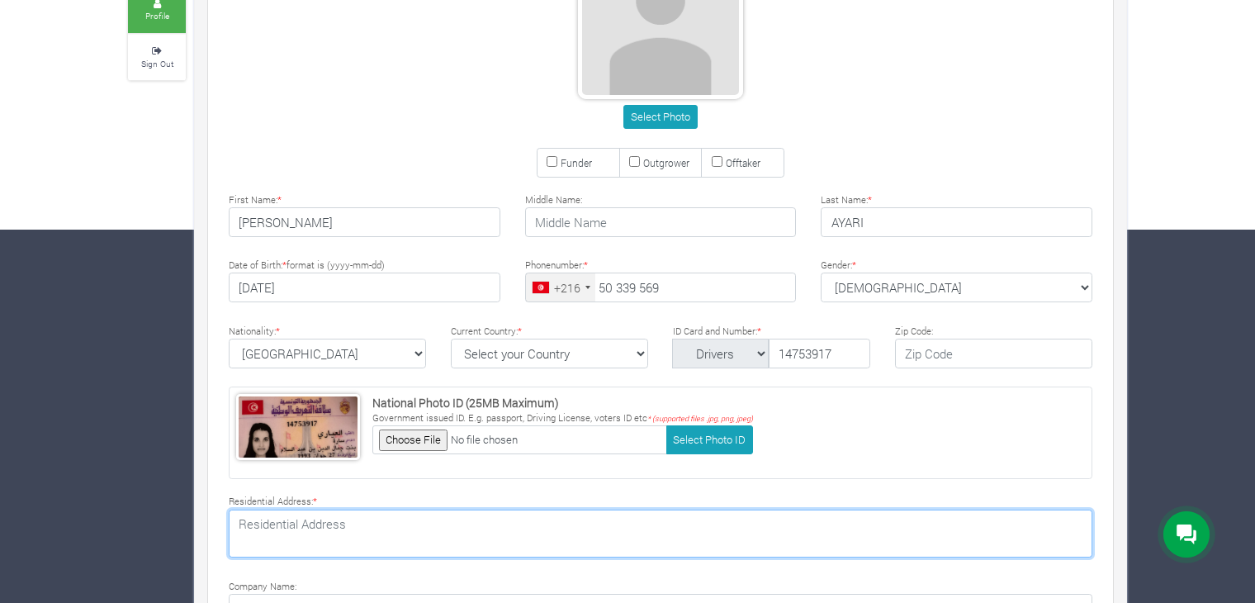
click at [334, 539] on textarea at bounding box center [661, 534] width 864 height 48
type textarea "8 rue 6819 omrane supérieur"
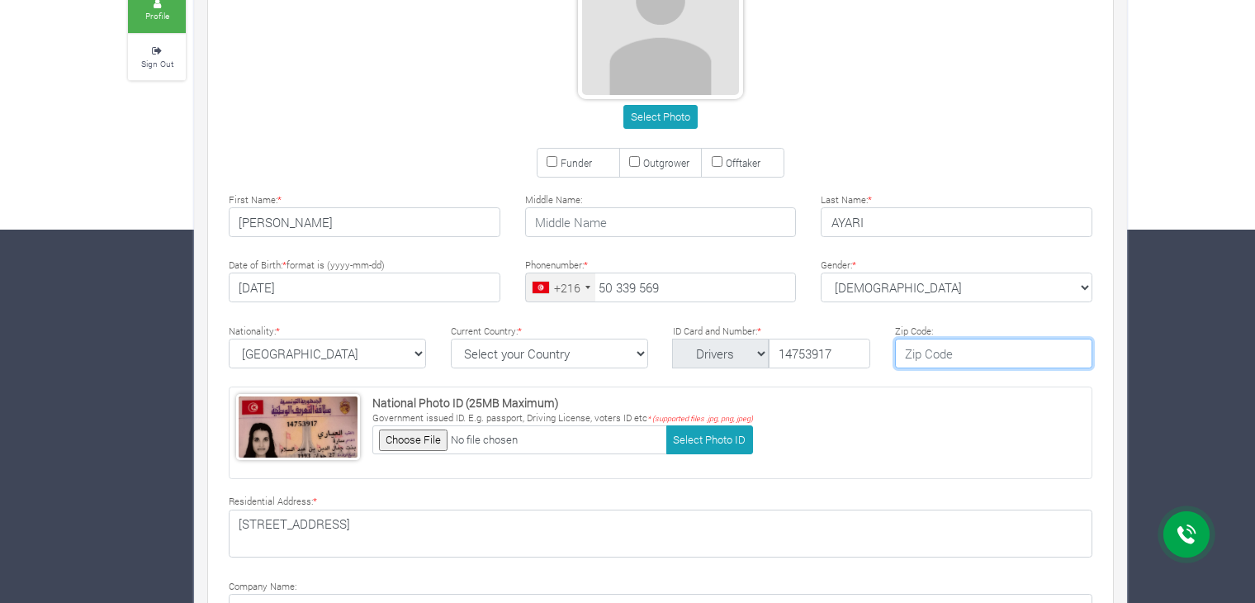
type input "1091"
type input "pfi consulting"
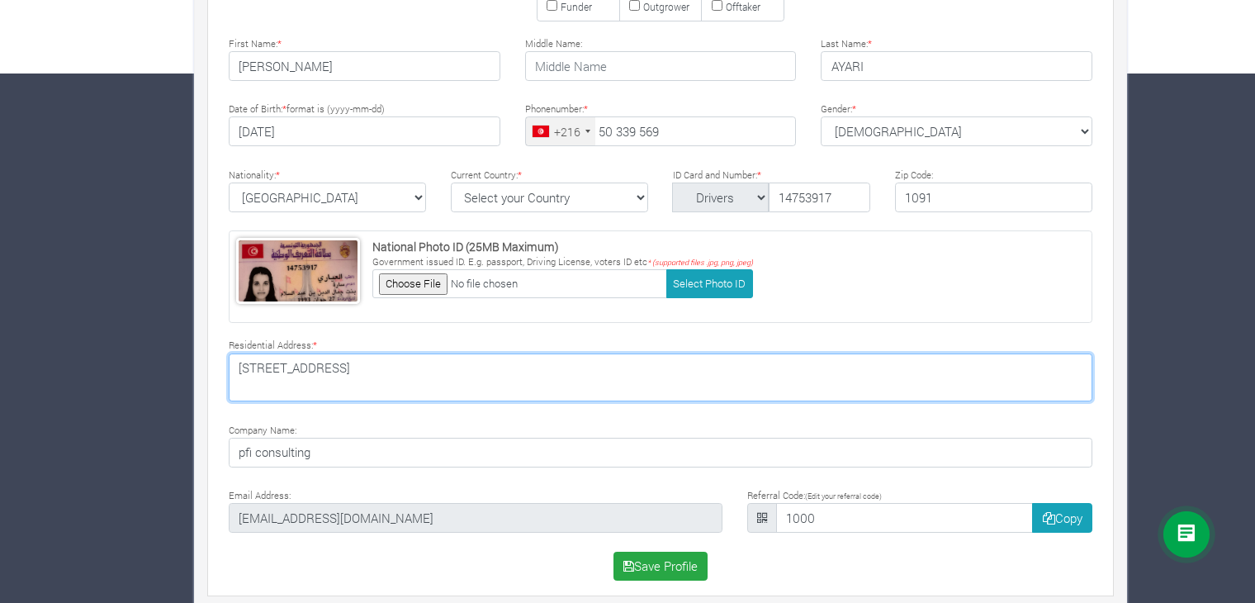
scroll to position [538, 0]
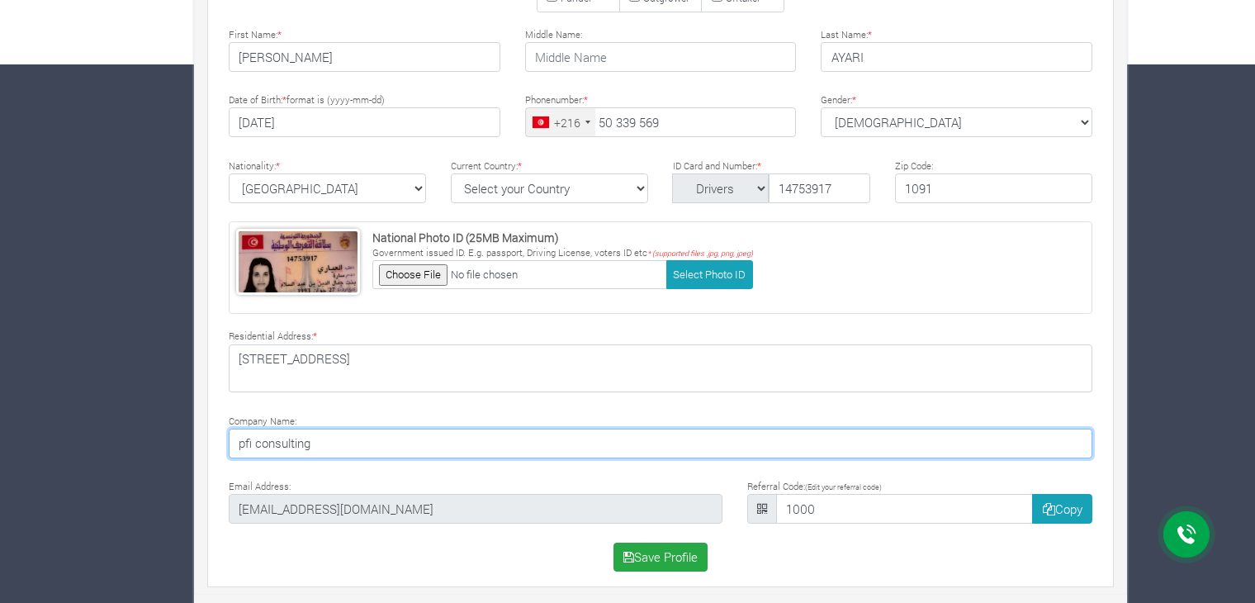
click at [392, 431] on input "pfi consulting" at bounding box center [661, 444] width 864 height 30
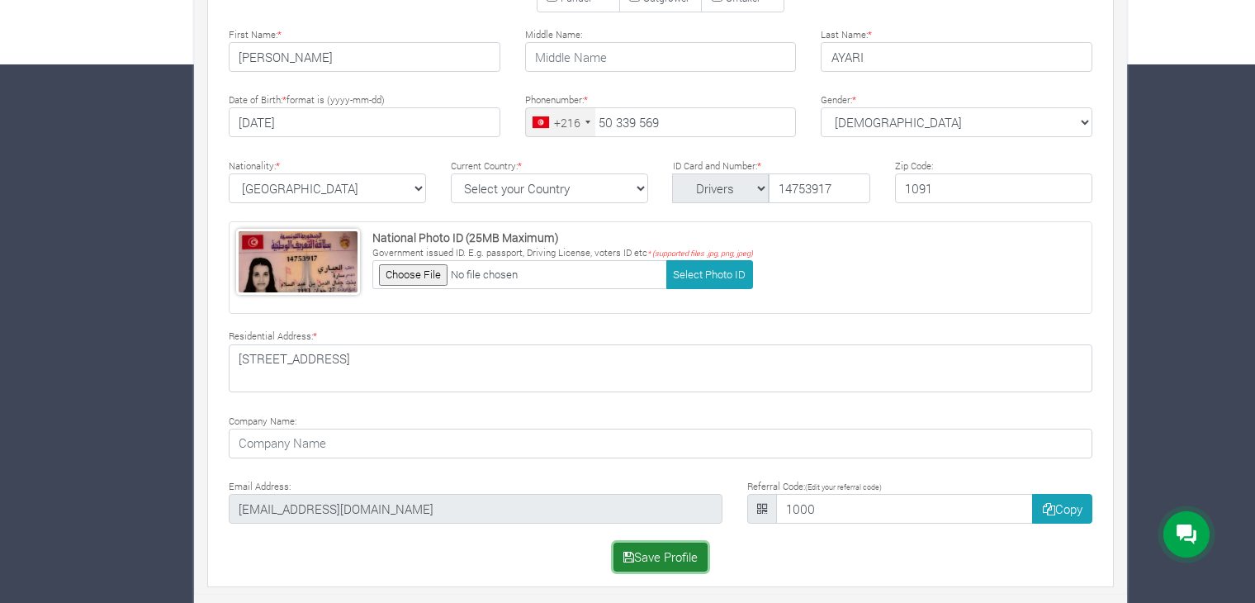
click at [657, 564] on button "Save Profile" at bounding box center [661, 558] width 95 height 30
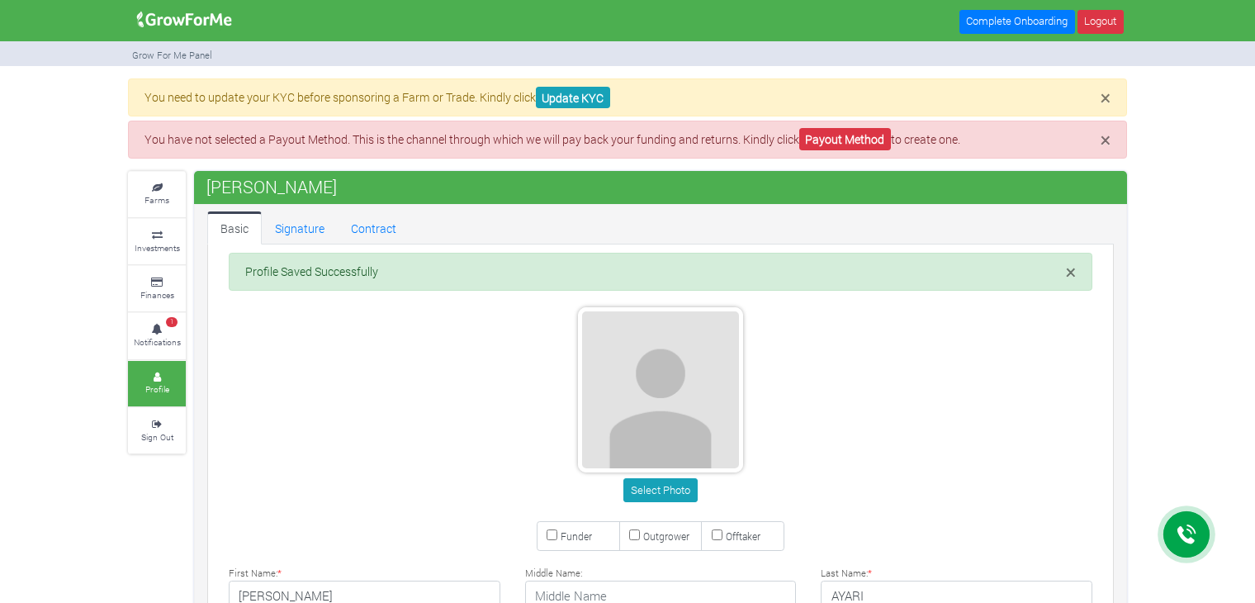
type input "50 339 569"
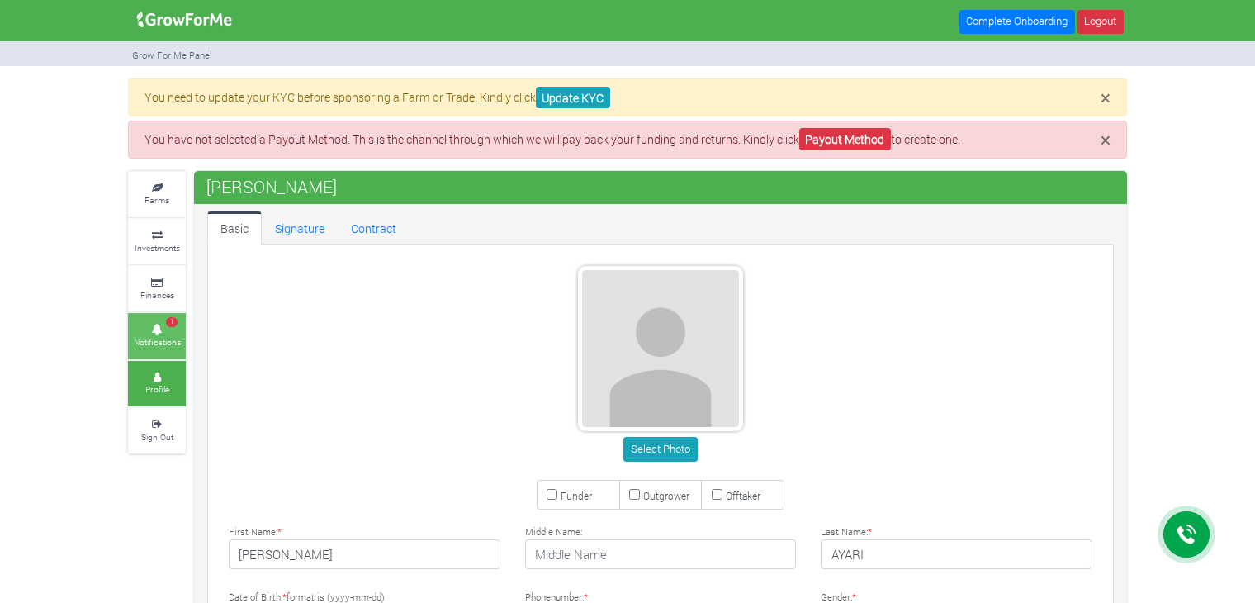
click at [162, 333] on link "1 Notifications" at bounding box center [157, 335] width 58 height 45
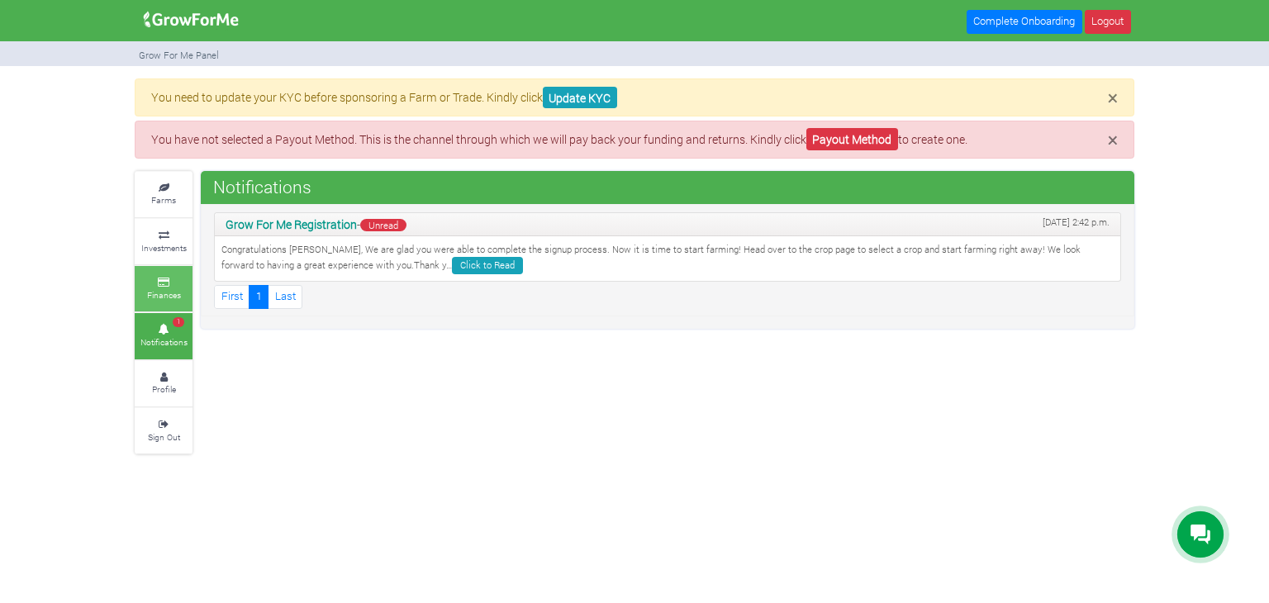
click at [160, 292] on small "Finances" at bounding box center [164, 295] width 34 height 12
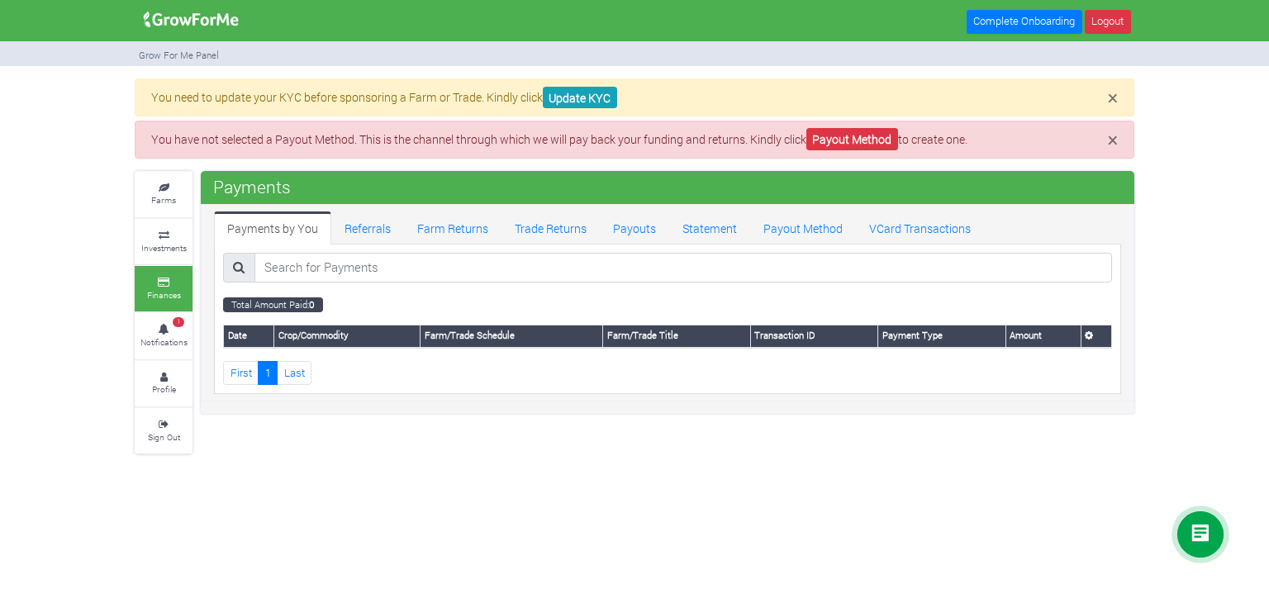
click at [169, 244] on small "Investments" at bounding box center [163, 248] width 45 height 12
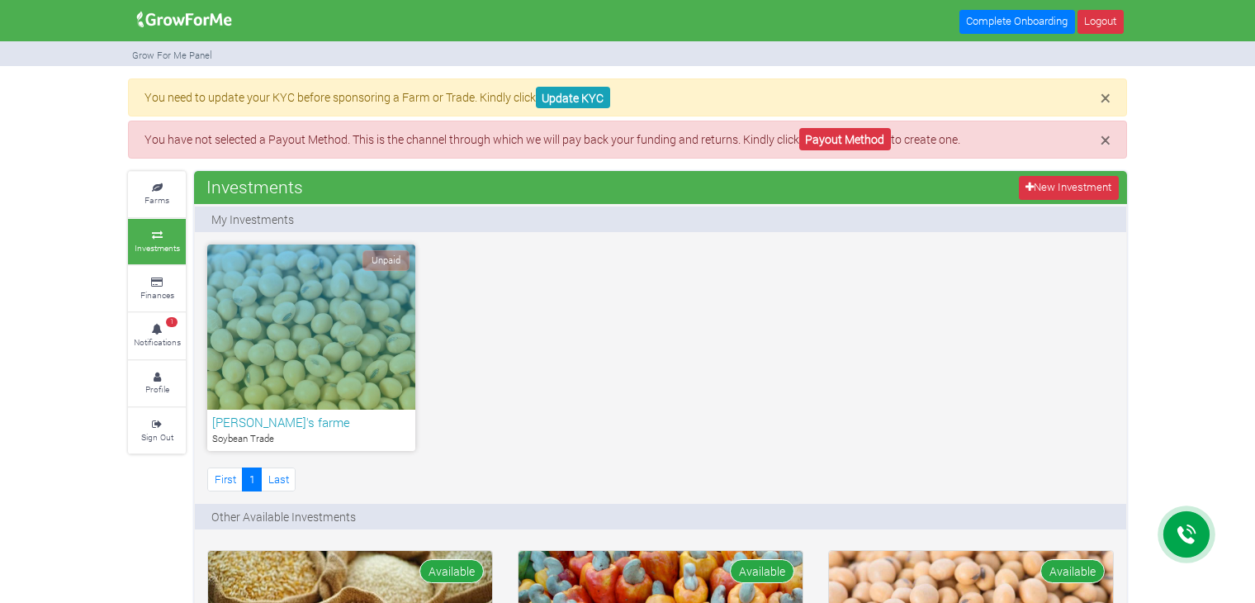
click at [360, 330] on div "Unpaid" at bounding box center [311, 326] width 208 height 165
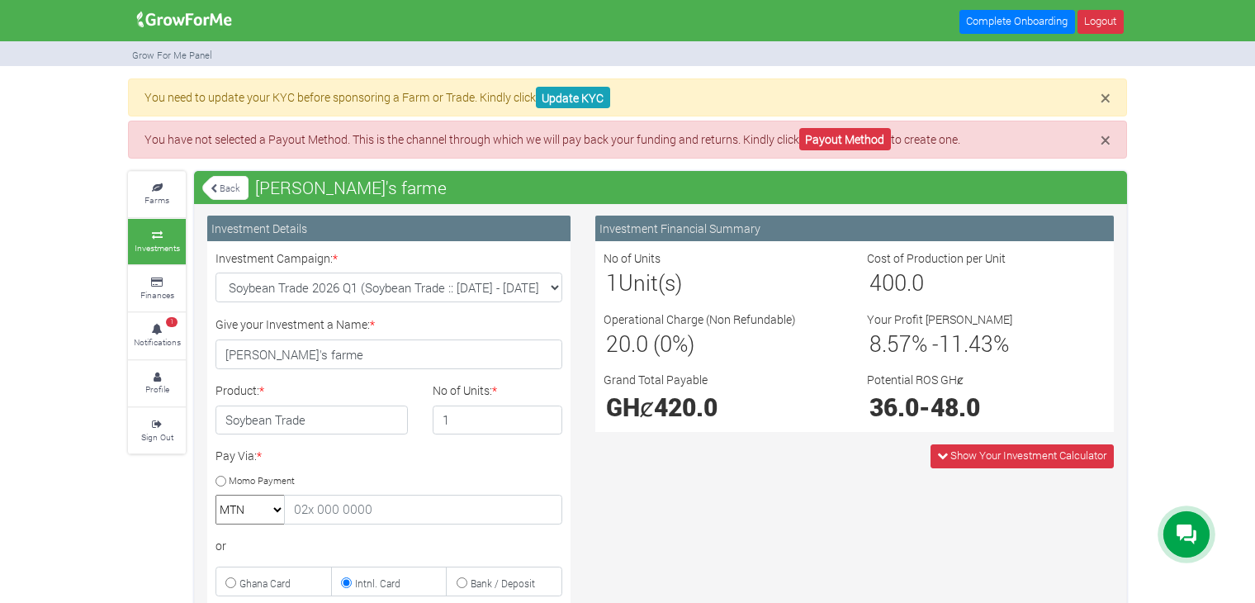
scroll to position [330, 0]
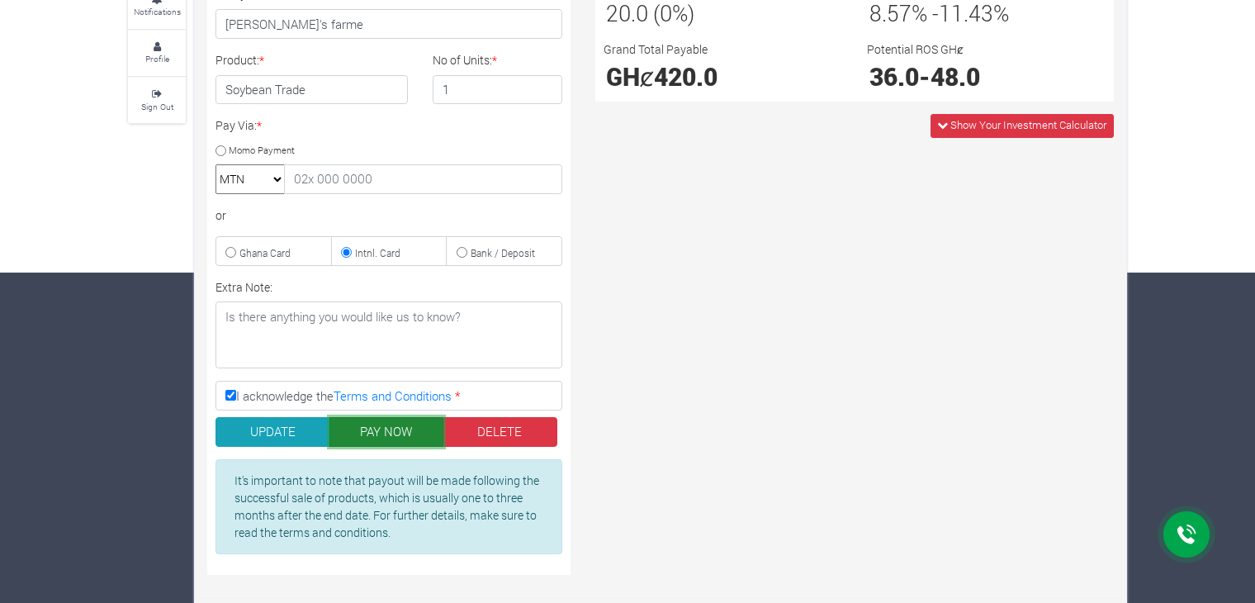
click at [377, 439] on button "PAY NOW" at bounding box center [387, 432] width 115 height 30
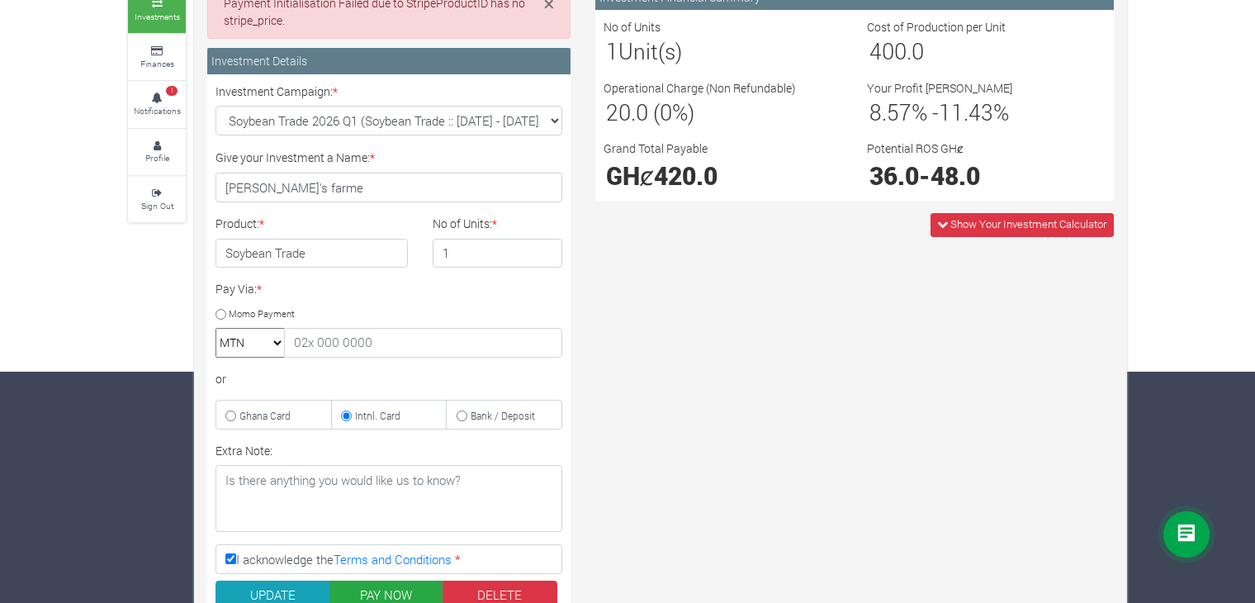
scroll to position [235, 0]
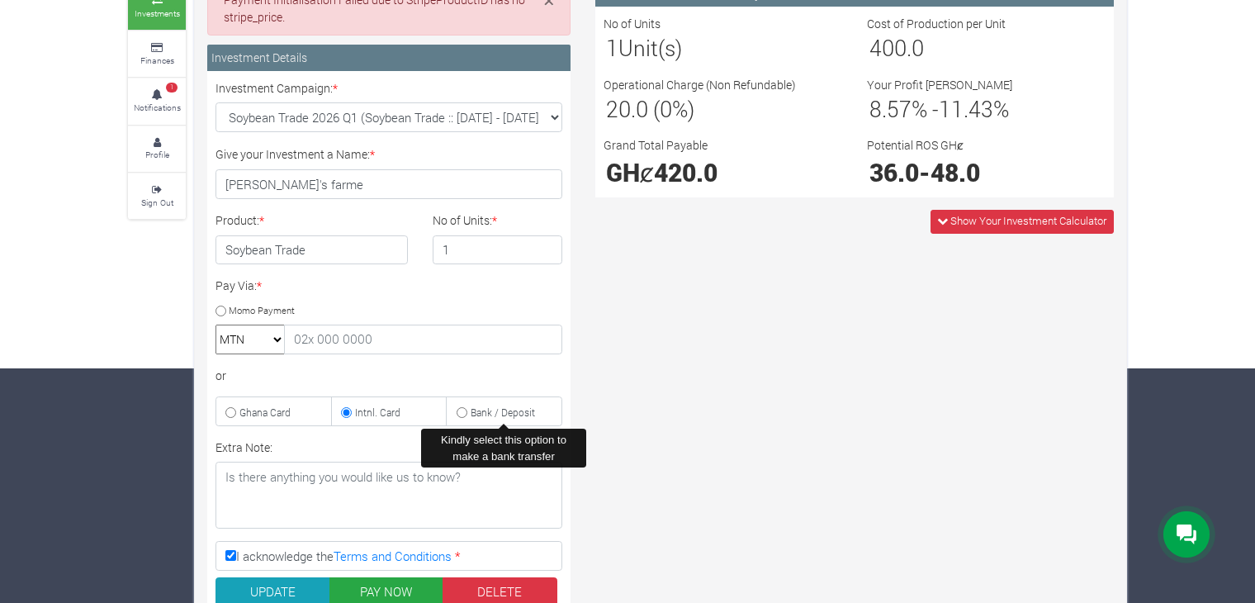
click at [470, 401] on label "Bank / Deposit" at bounding box center [504, 411] width 116 height 30
click at [467, 407] on input "Bank / Deposit" at bounding box center [462, 412] width 11 height 11
radio input "true"
drag, startPoint x: 320, startPoint y: 407, endPoint x: 347, endPoint y: 407, distance: 26.4
click at [322, 407] on label "Ghana Card" at bounding box center [274, 411] width 116 height 30
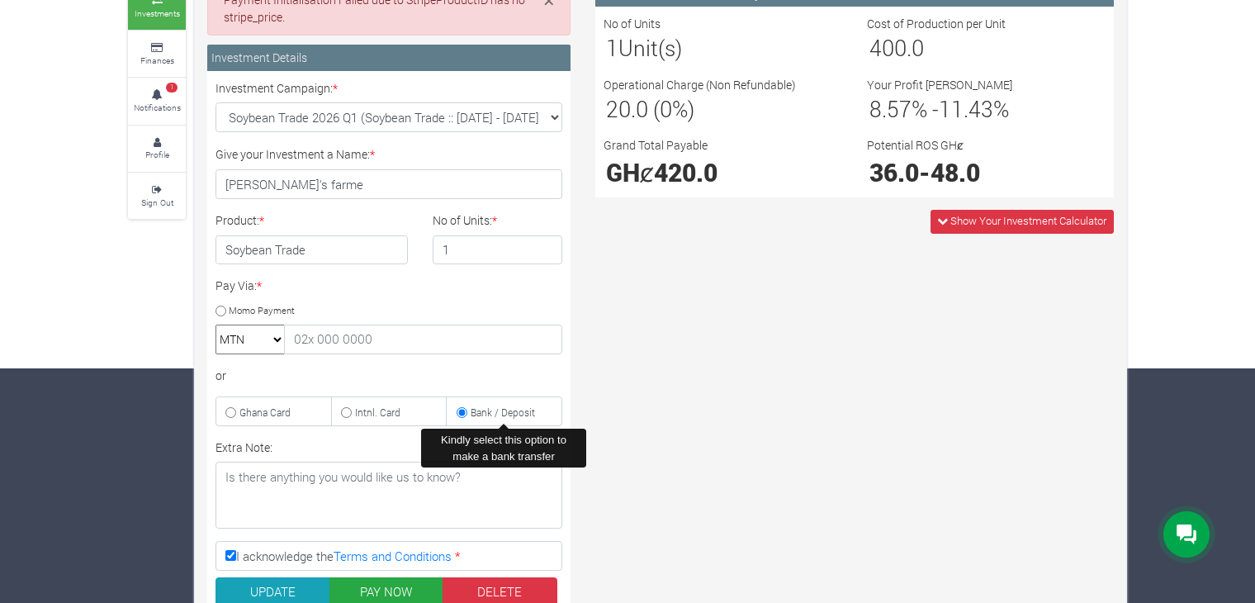
click at [236, 407] on input "Ghana Card" at bounding box center [230, 412] width 11 height 11
radio input "true"
click at [356, 406] on small "Intnl. Card" at bounding box center [377, 412] width 45 height 13
click at [352, 407] on input "Intnl. Card" at bounding box center [346, 412] width 11 height 11
radio input "true"
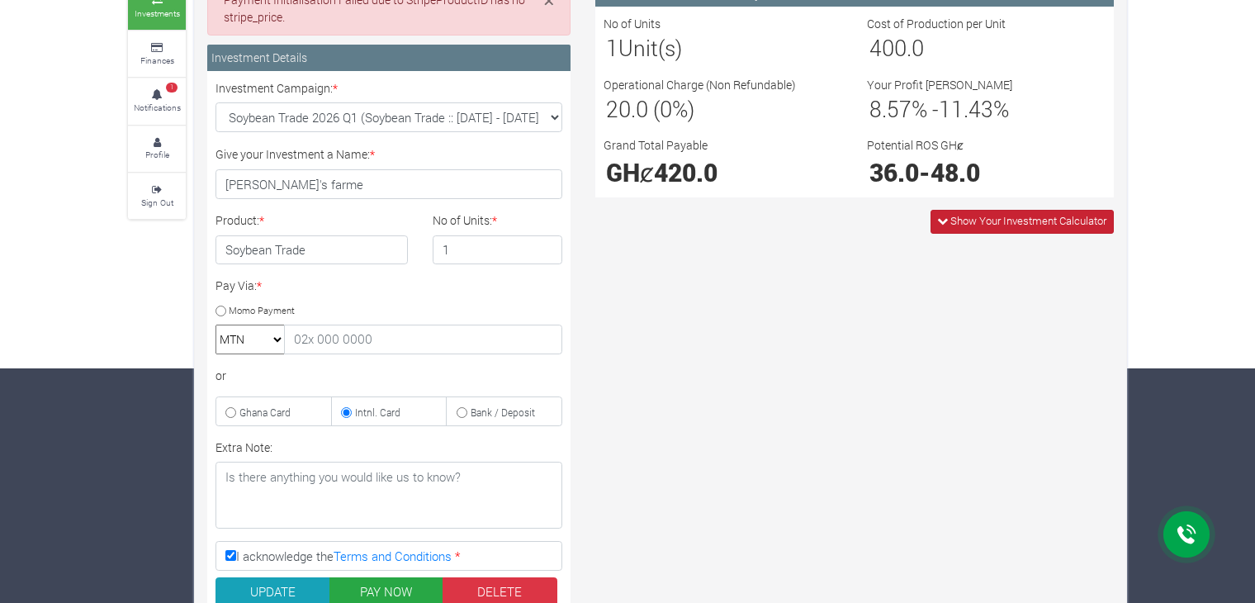
click at [980, 219] on span "Show Your Investment Calculator" at bounding box center [1029, 220] width 156 height 15
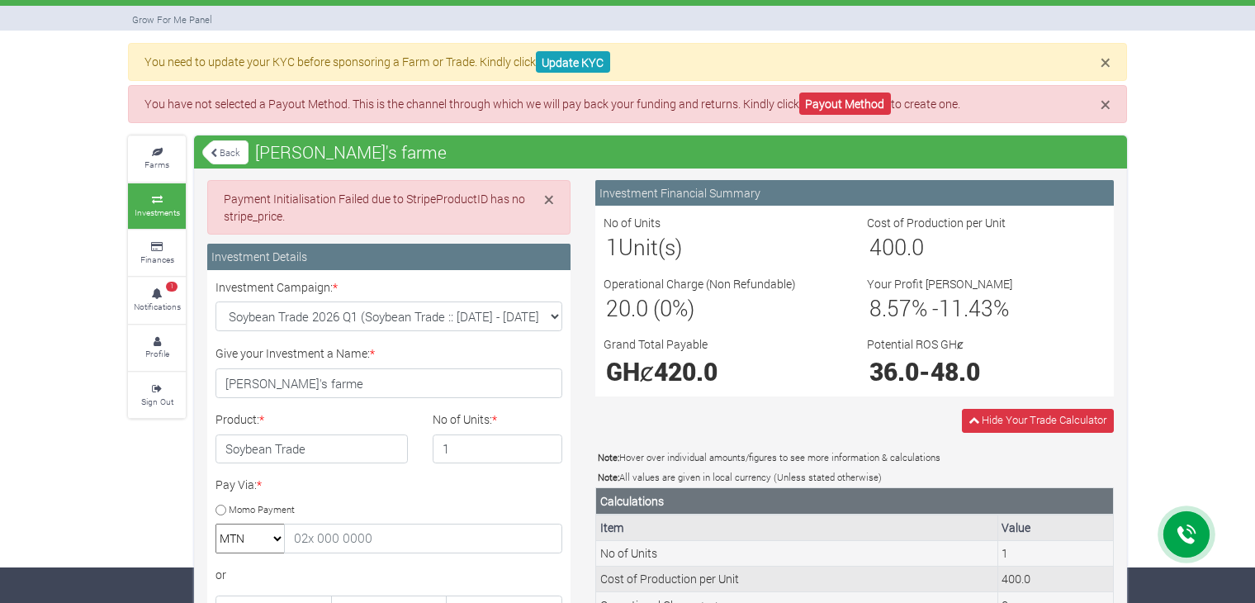
scroll to position [29, 0]
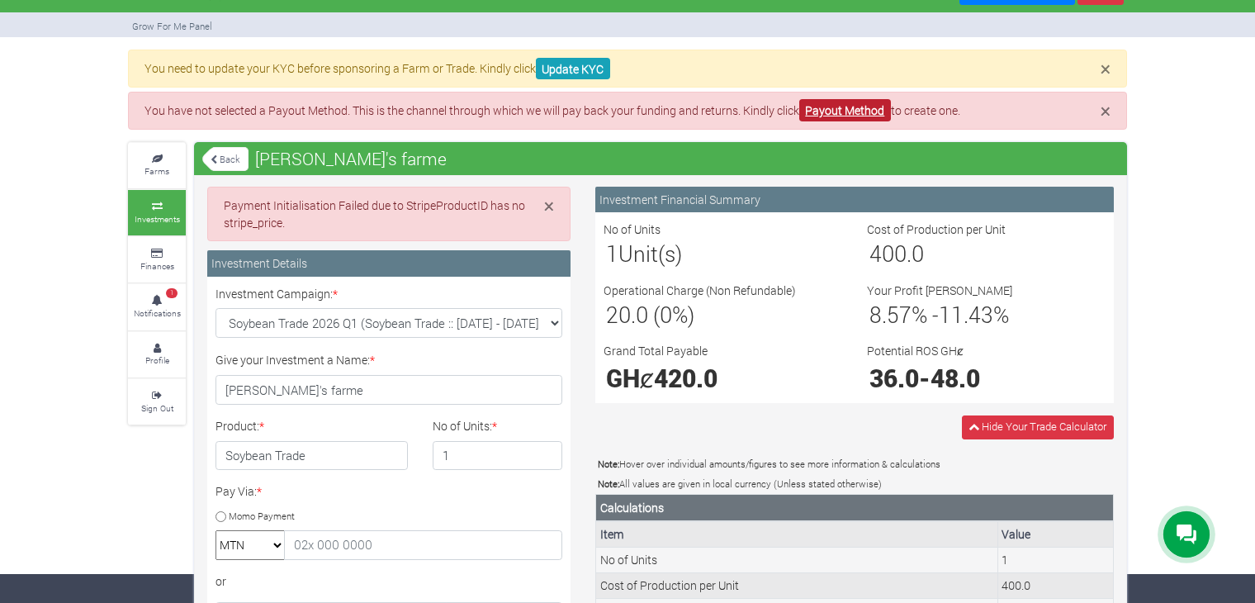
click at [842, 105] on link "Payout Method" at bounding box center [845, 110] width 92 height 22
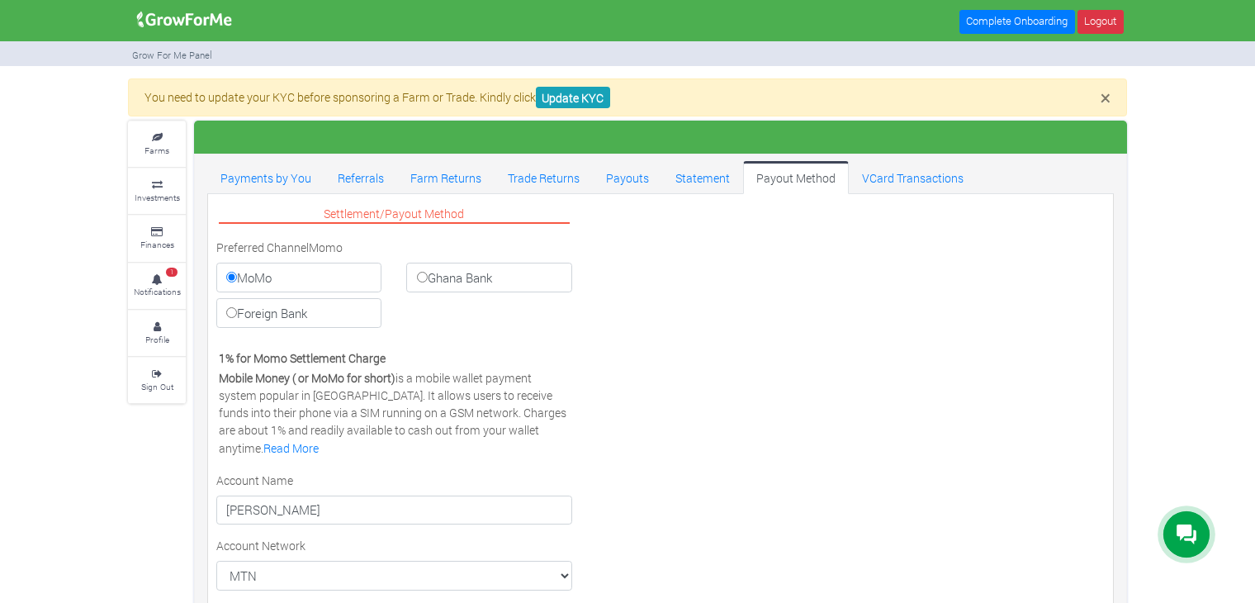
click at [330, 308] on label "Foreign Bank" at bounding box center [298, 313] width 165 height 30
click at [237, 308] on input "Foreign Bank" at bounding box center [231, 312] width 11 height 11
radio input "true"
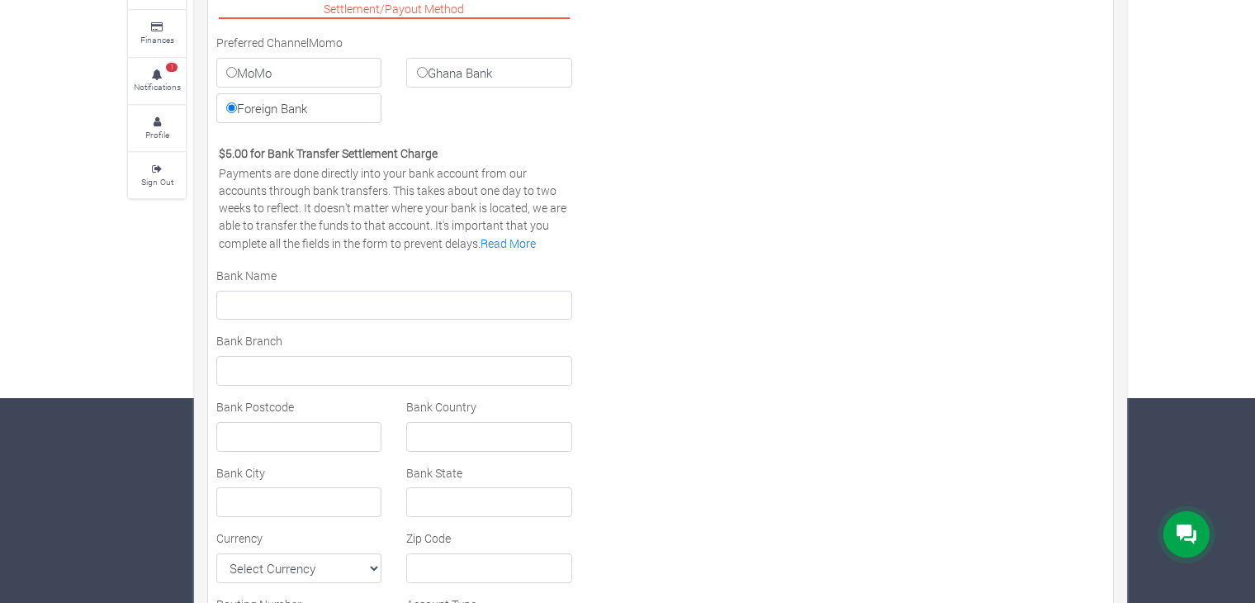
scroll to position [165, 0]
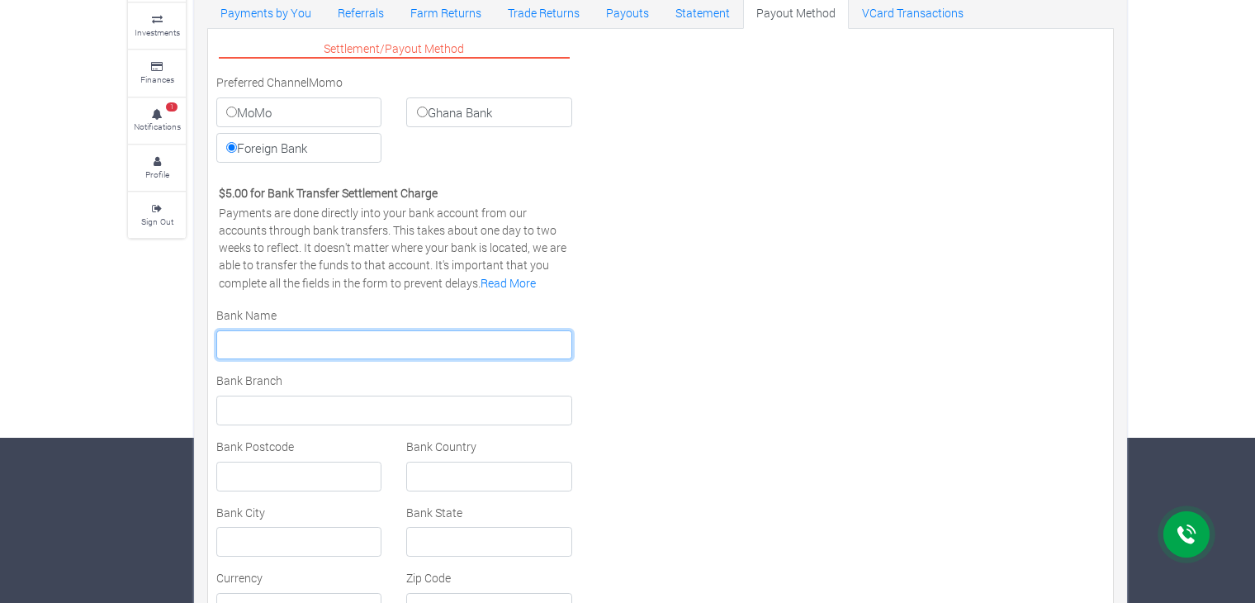
click at [446, 342] on input "text" at bounding box center [394, 345] width 356 height 30
type input "LCL"
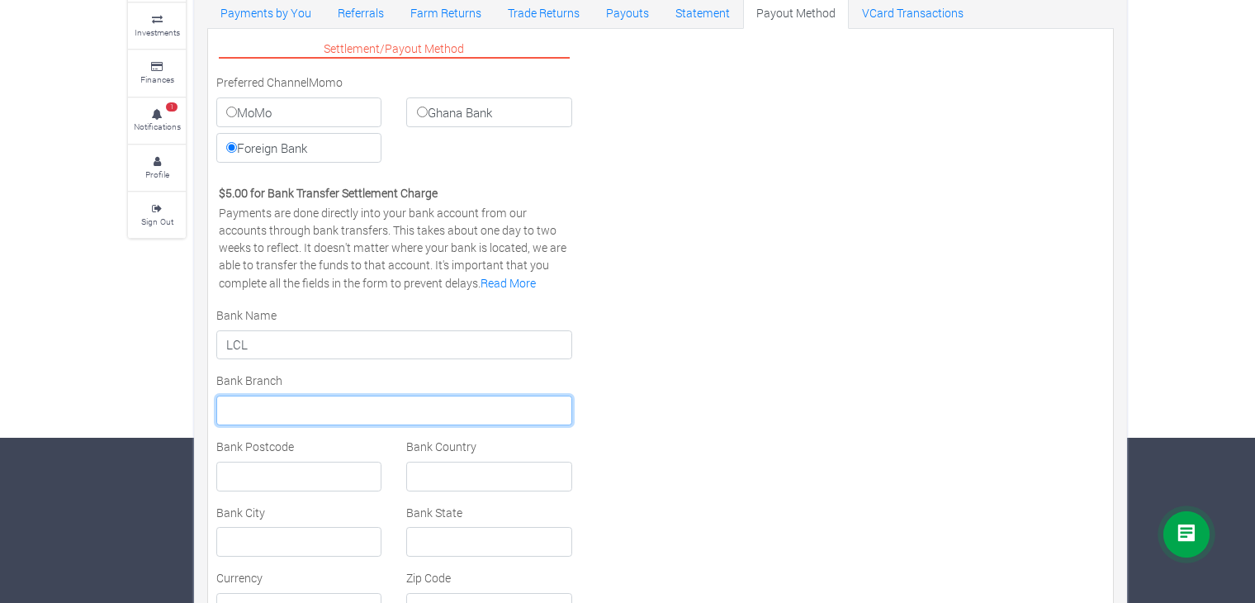
click at [434, 410] on input "text" at bounding box center [394, 411] width 356 height 30
type input "AIX EN [GEOGRAPHIC_DATA]"
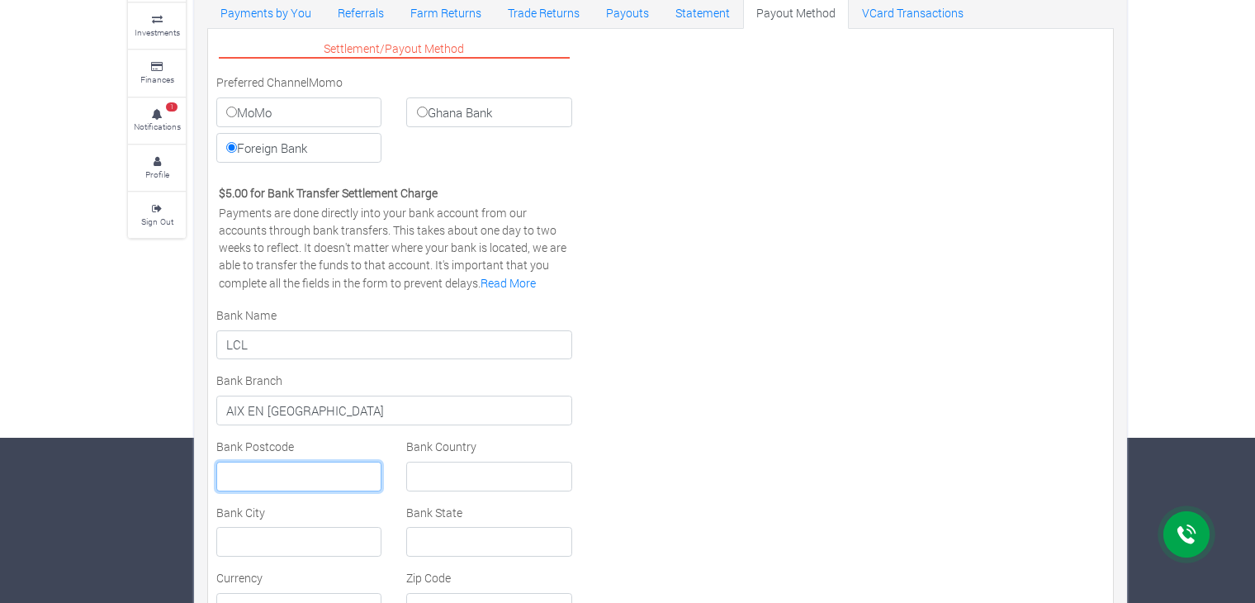
click at [295, 477] on input "text" at bounding box center [298, 477] width 165 height 30
type input "13090"
type input "[GEOGRAPHIC_DATA]"
type input "Aix-En-Provence"
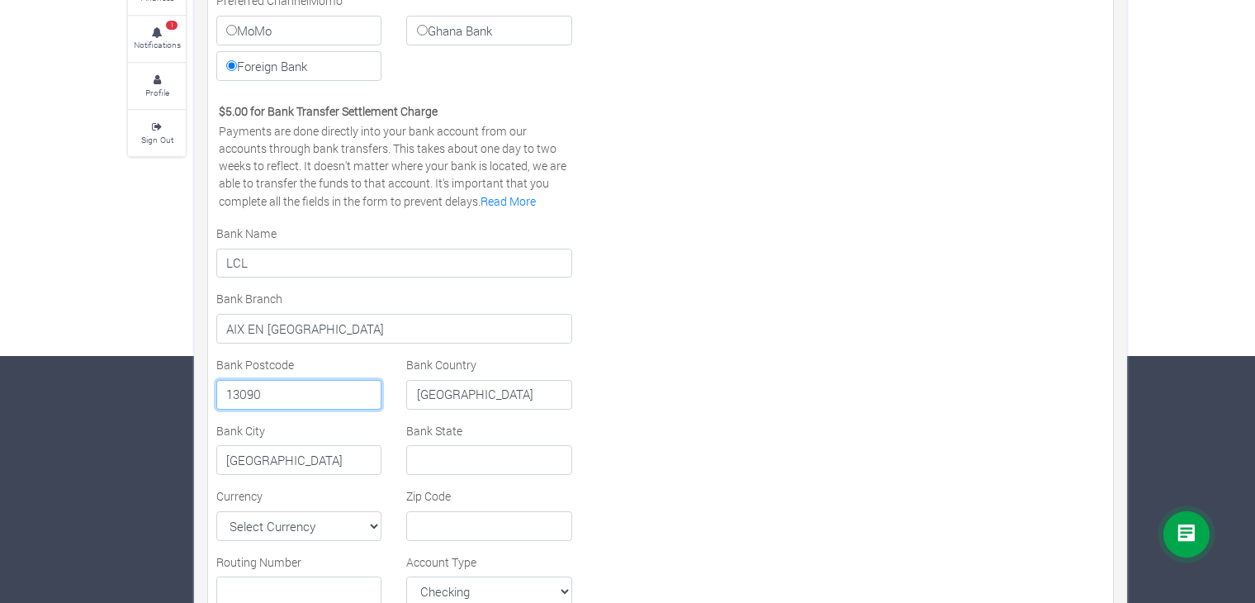
scroll to position [248, 0]
click at [530, 392] on input "Tunisie" at bounding box center [488, 394] width 165 height 30
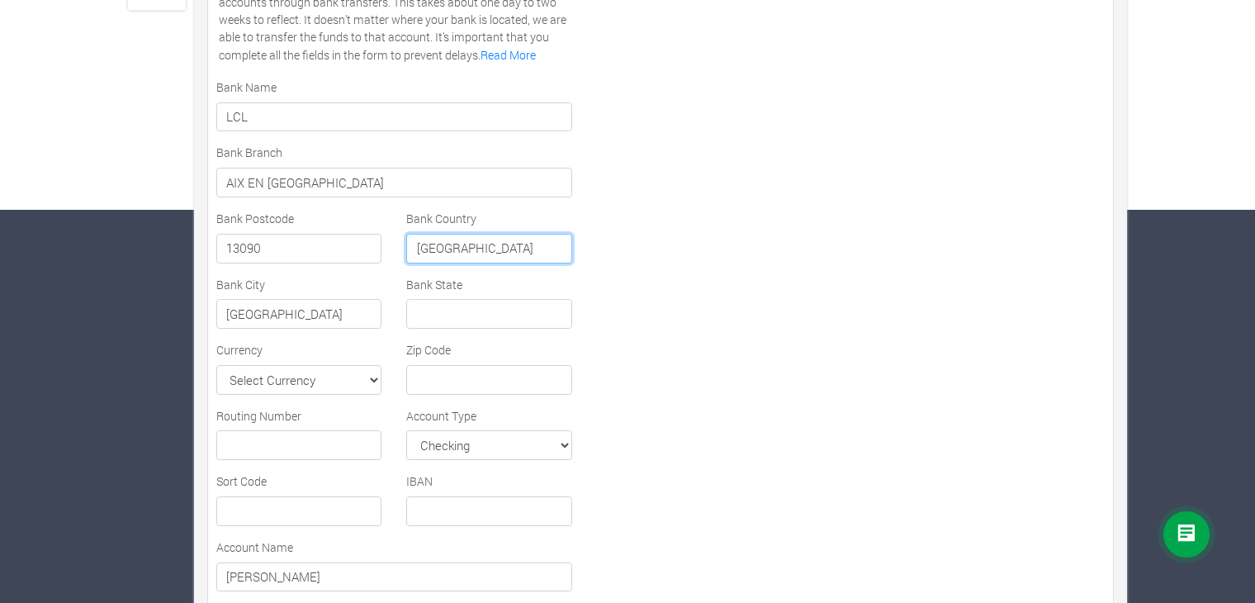
scroll to position [413, 0]
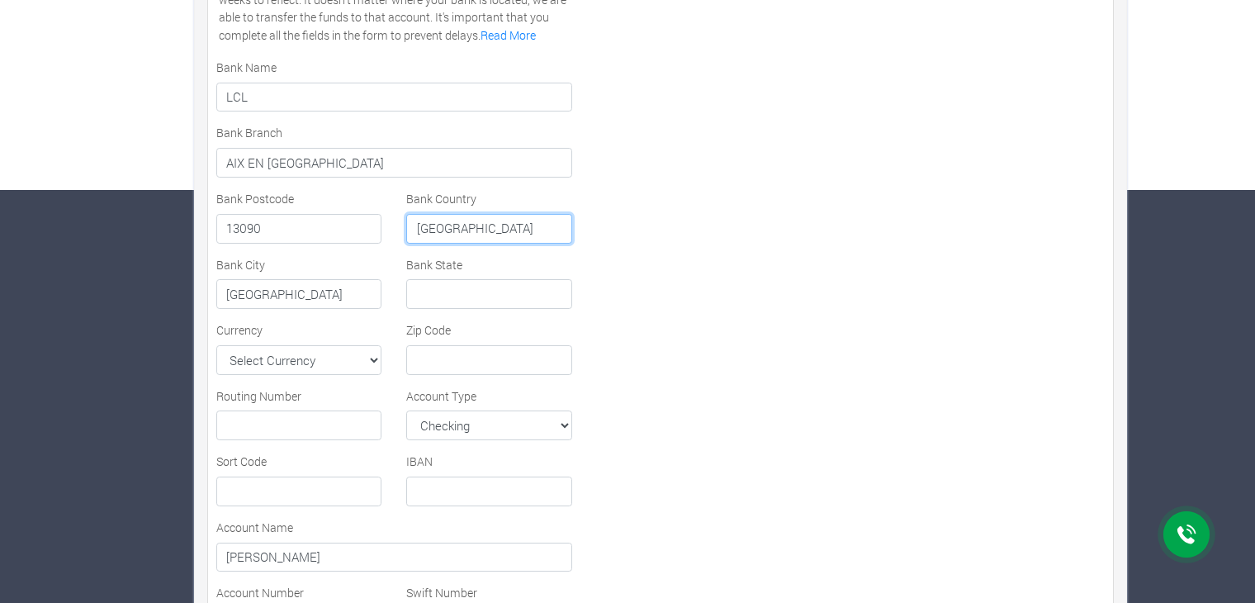
type input "France"
click at [279, 354] on select "Select Currency AFN ALL DZD AOA ARS AMD AWG AUD AZN BHD BSD BDT BBD BYN BZD BMD…" at bounding box center [298, 360] width 165 height 30
select select "EUR"
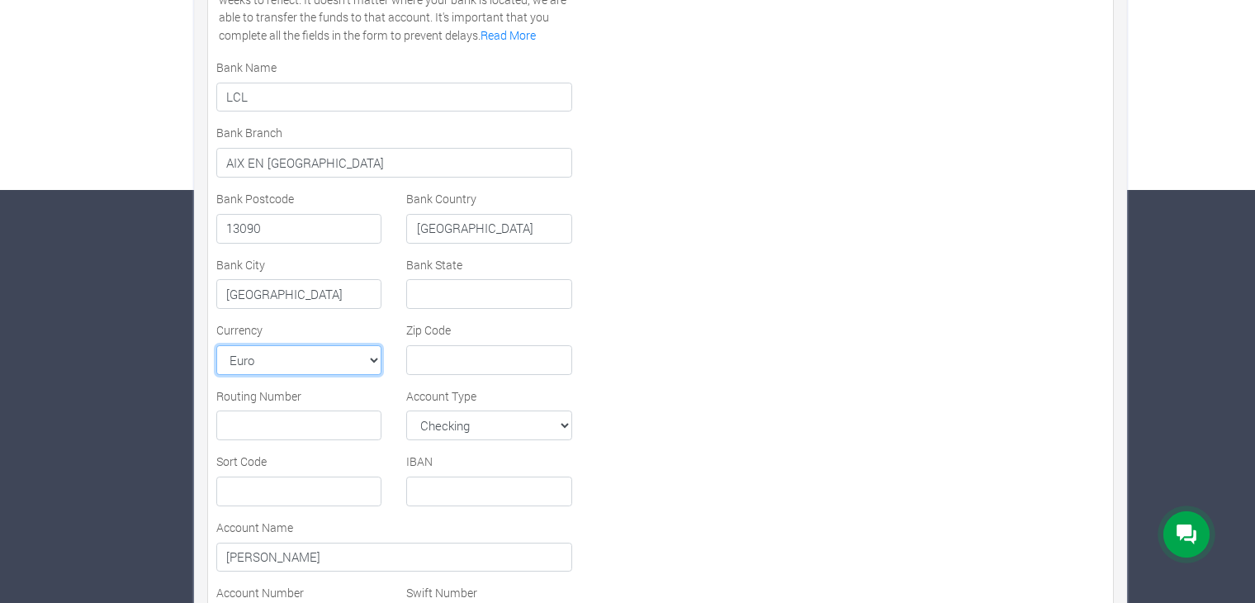
click at [216, 345] on select "Select Currency AFN ALL DZD AOA ARS AMD AWG AUD AZN BHD BSD BDT BBD BYN BZD BMD…" at bounding box center [298, 360] width 165 height 30
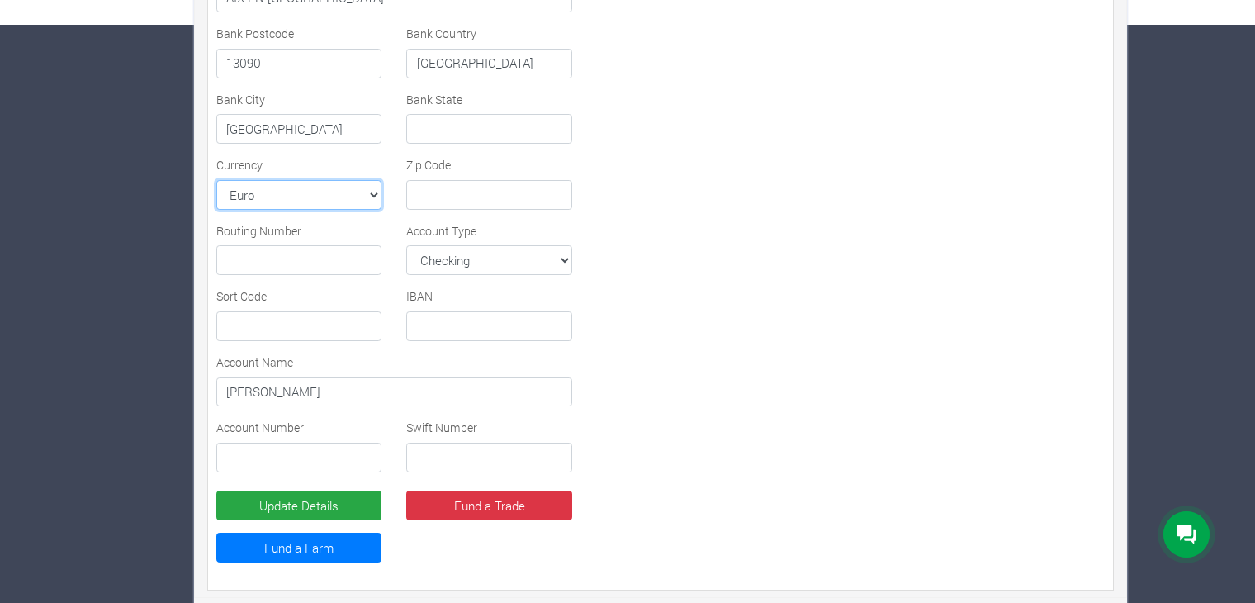
scroll to position [581, 0]
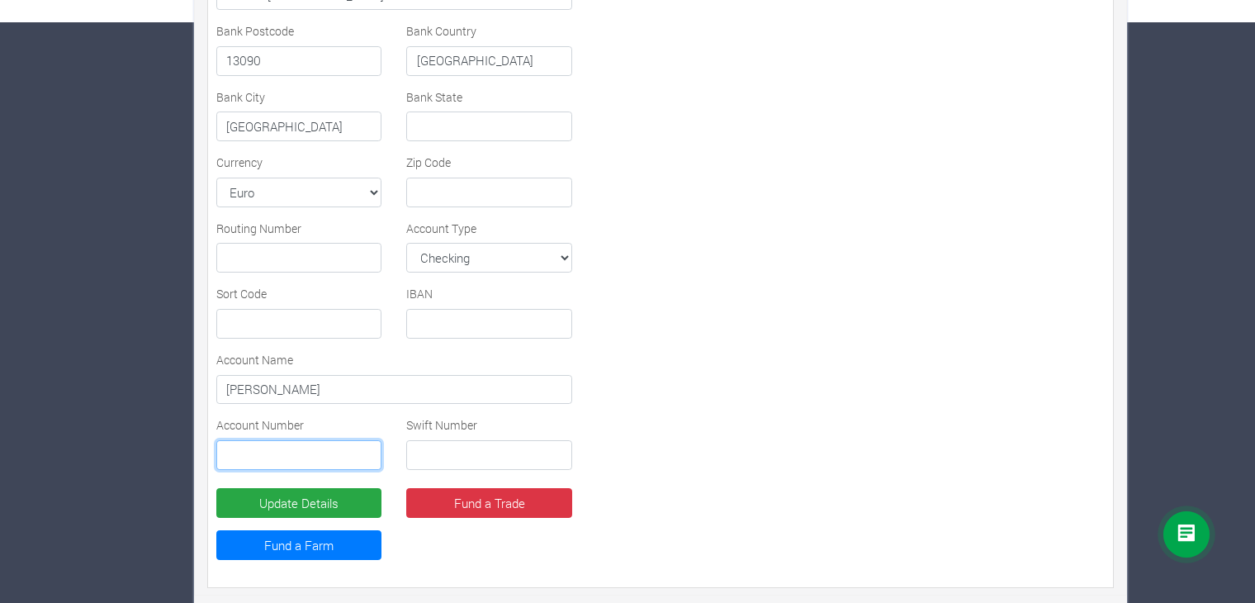
click at [320, 455] on input "text" at bounding box center [298, 455] width 165 height 30
click at [750, 425] on div "Settlement/Payout Method Preferred Channel Momo MoMo Ghana Bank Foreign Bank Vi…" at bounding box center [660, 100] width 913 height 957
click at [346, 326] on input "text" at bounding box center [298, 324] width 165 height 30
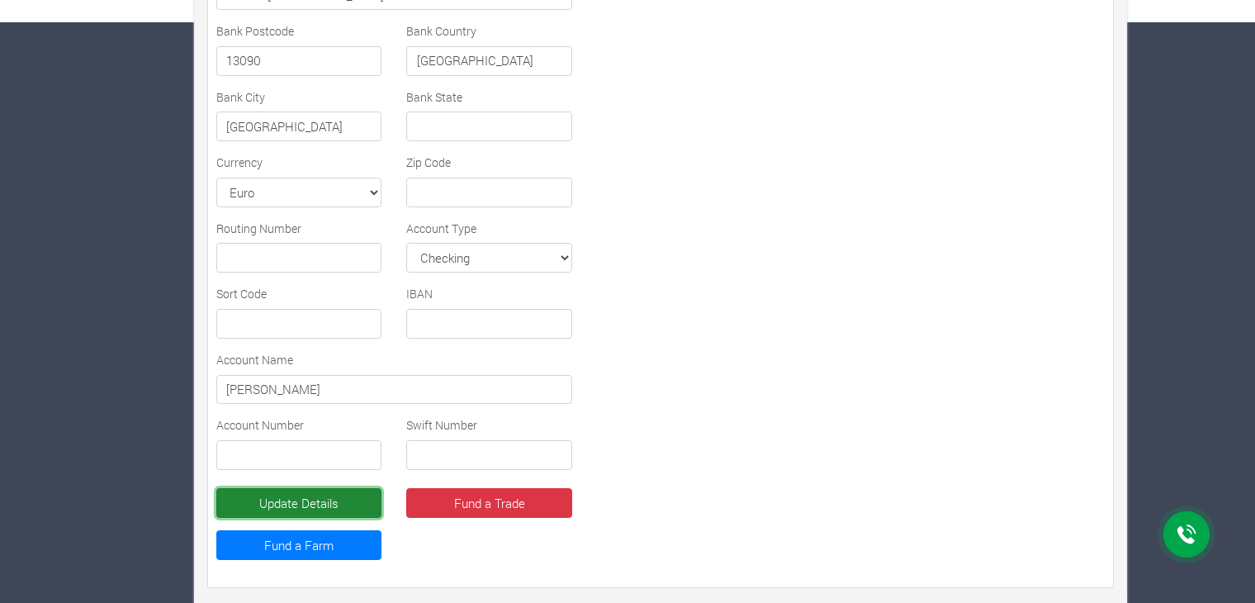
click at [327, 497] on button "Update Details" at bounding box center [298, 503] width 165 height 30
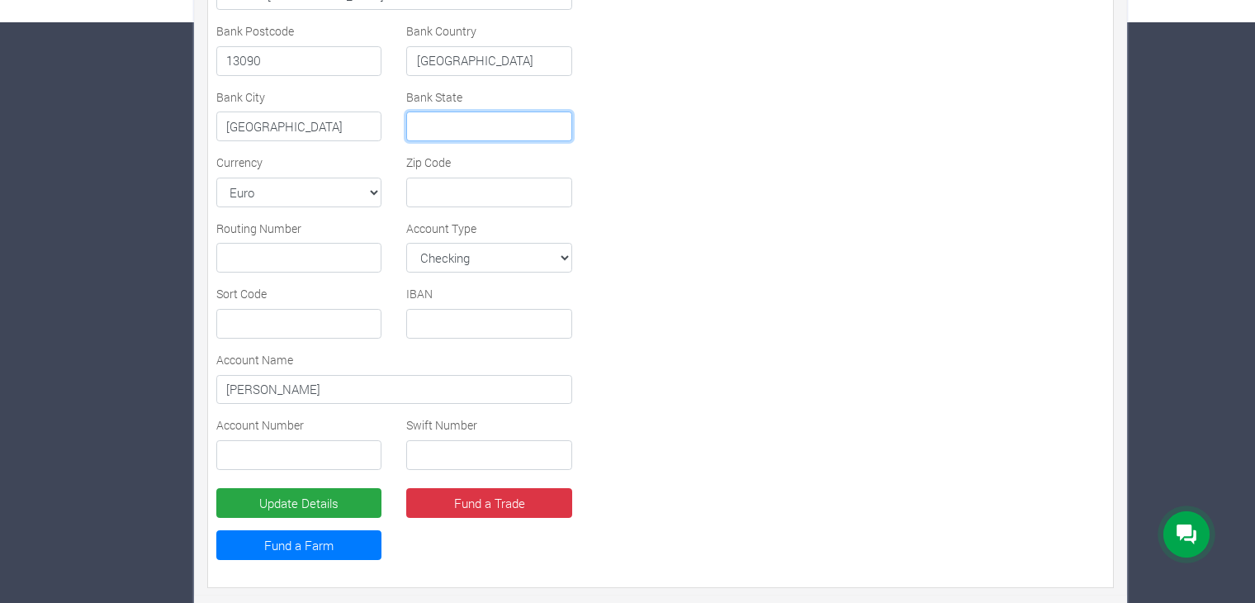
click at [448, 119] on input "text" at bounding box center [488, 126] width 165 height 30
drag, startPoint x: 352, startPoint y: 123, endPoint x: 182, endPoint y: 128, distance: 170.2
click at [182, 128] on div "× You need to update your KYC before sponsoring a Farm or Trade. Kindly click U…" at bounding box center [628, 53] width 1024 height 1110
click at [487, 111] on input "text" at bounding box center [488, 126] width 165 height 30
paste input "Aix-En-Provence"
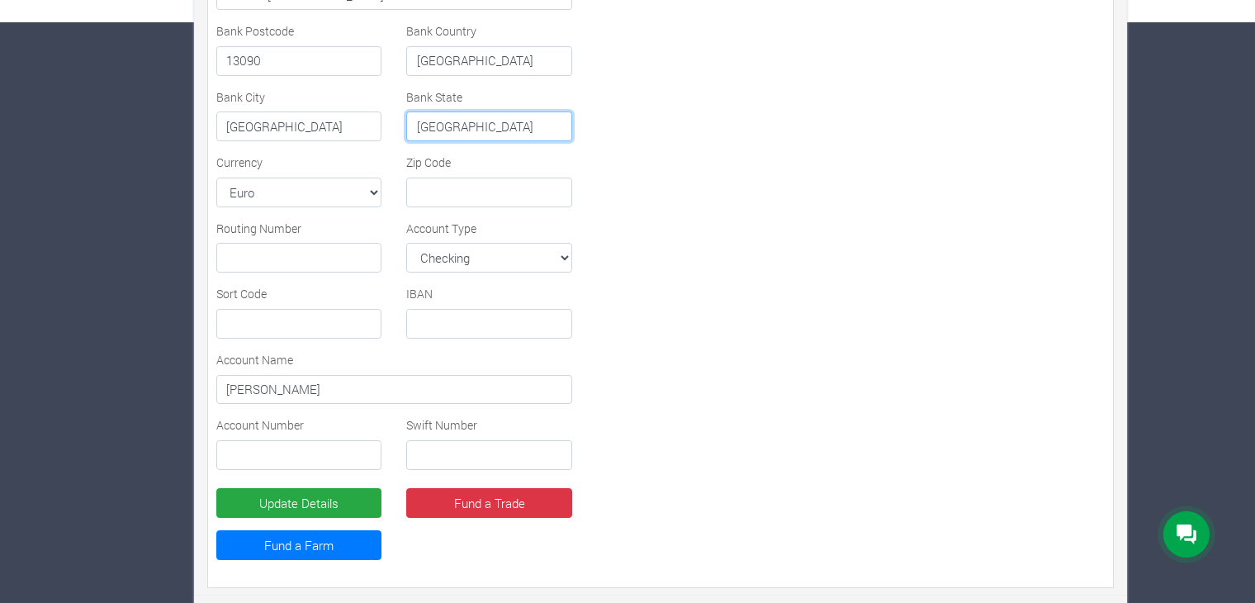
type input "Aix-En-Provence"
click at [322, 184] on select "Select Currency AFN ALL DZD AOA ARS AMD AWG AUD AZN BHD BSD BDT BBD BYN BZD BMD…" at bounding box center [298, 193] width 165 height 30
click at [888, 336] on div "Settlement/Payout Method Preferred Channel Momo MoMo Ghana Bank Foreign Bank Vi…" at bounding box center [660, 100] width 913 height 957
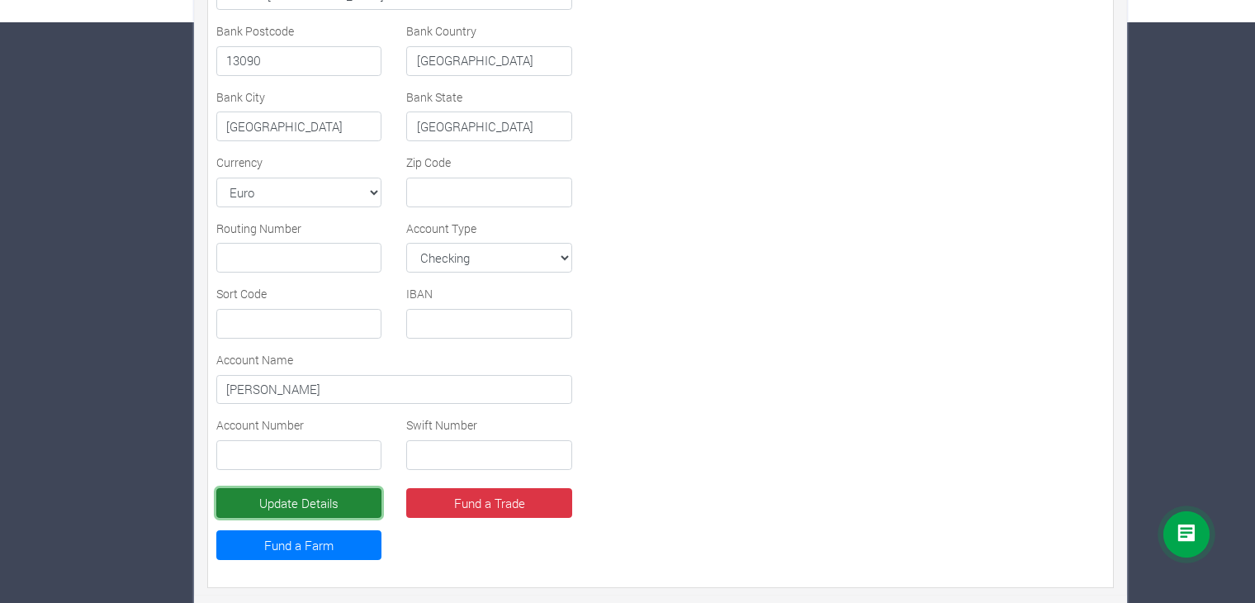
click at [304, 491] on button "Update Details" at bounding box center [298, 503] width 165 height 30
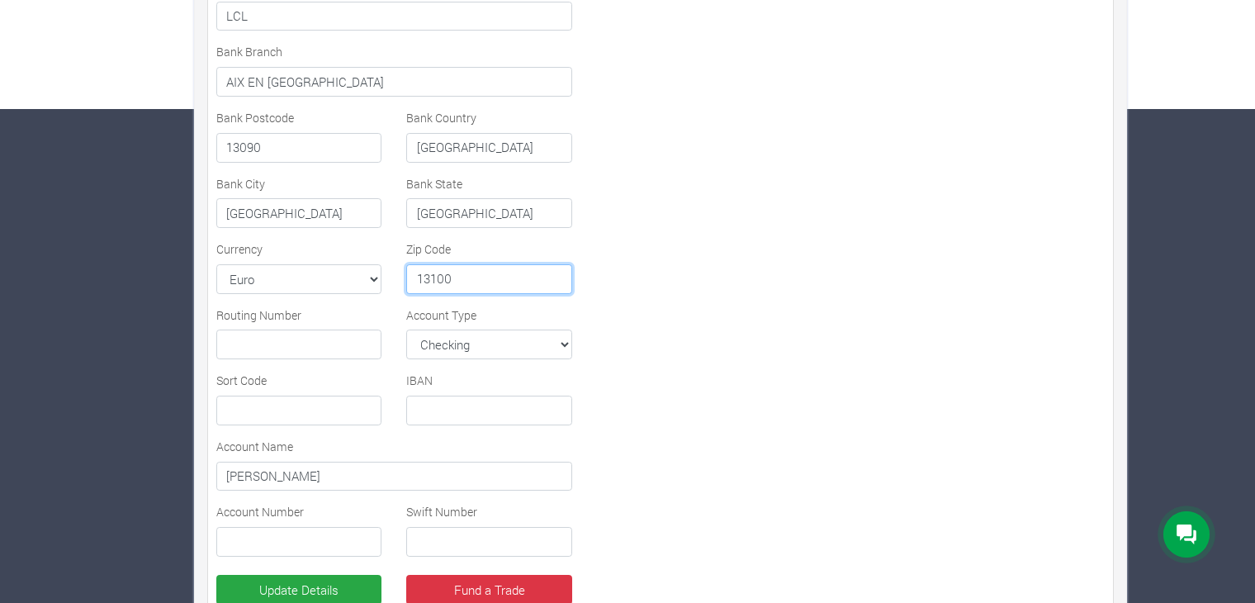
scroll to position [498, 0]
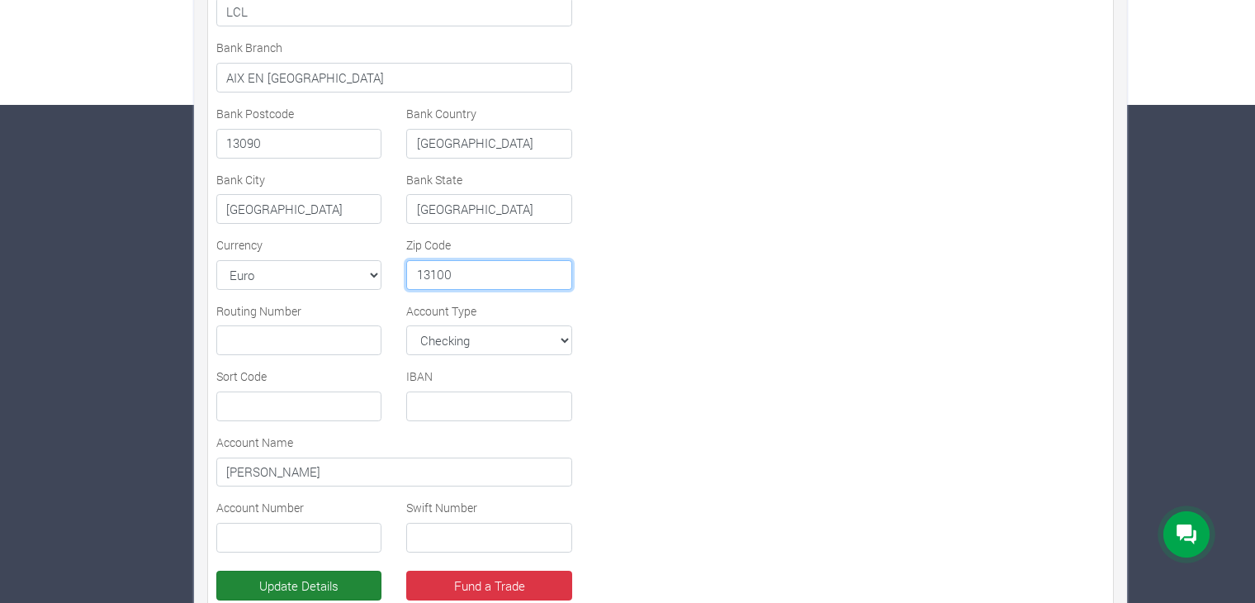
type input "13100"
click at [319, 587] on button "Update Details" at bounding box center [298, 586] width 165 height 30
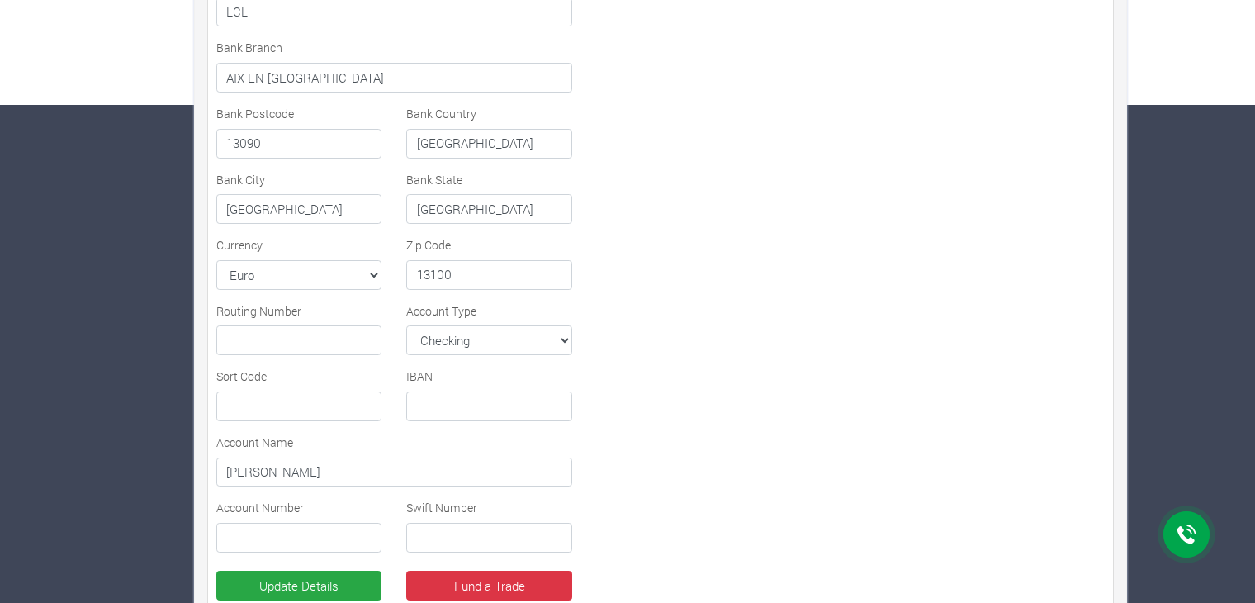
click at [837, 384] on div "Settlement/Payout Method Preferred Channel Momo MoMo Ghana Bank Foreign Bank Vi…" at bounding box center [660, 182] width 913 height 957
click at [538, 347] on select "Checking Savings MMA Checking MMA Savings" at bounding box center [488, 340] width 165 height 30
click at [836, 381] on div "Settlement/Payout Method Preferred Channel Momo MoMo Ghana Bank Foreign Bank Vi…" at bounding box center [660, 182] width 913 height 957
click at [287, 395] on input "text" at bounding box center [298, 406] width 165 height 30
click at [443, 420] on div "Settlement/Payout Method Preferred Channel Momo MoMo Ghana Bank Foreign Bank Vi…" at bounding box center [394, 182] width 381 height 957
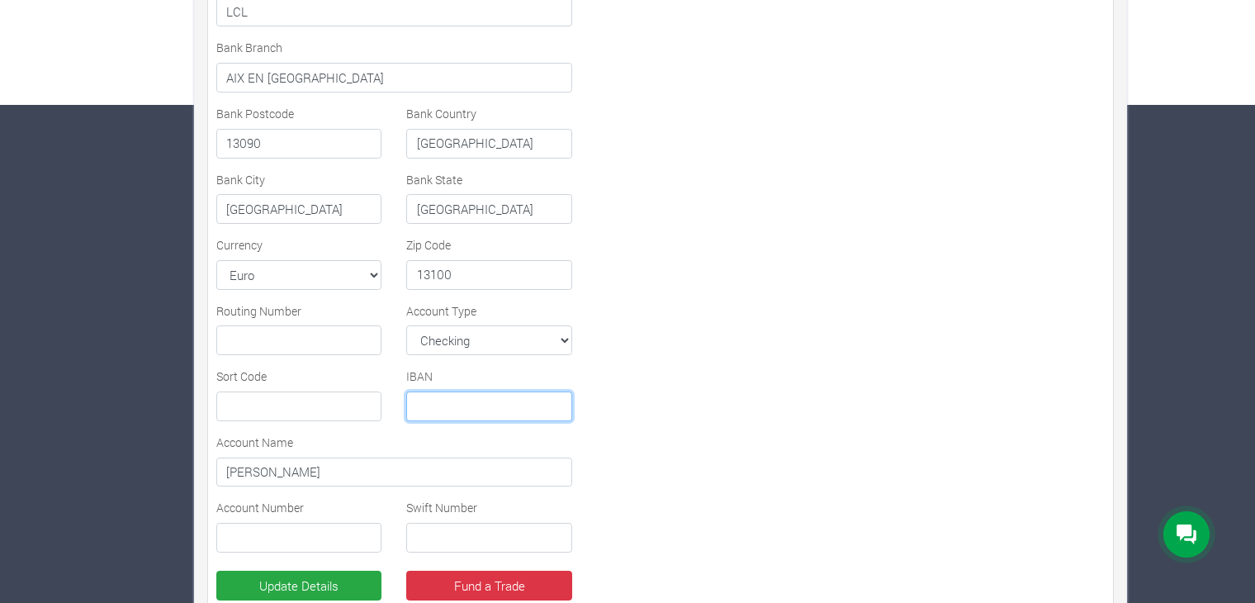
click at [443, 412] on input "text" at bounding box center [488, 406] width 165 height 30
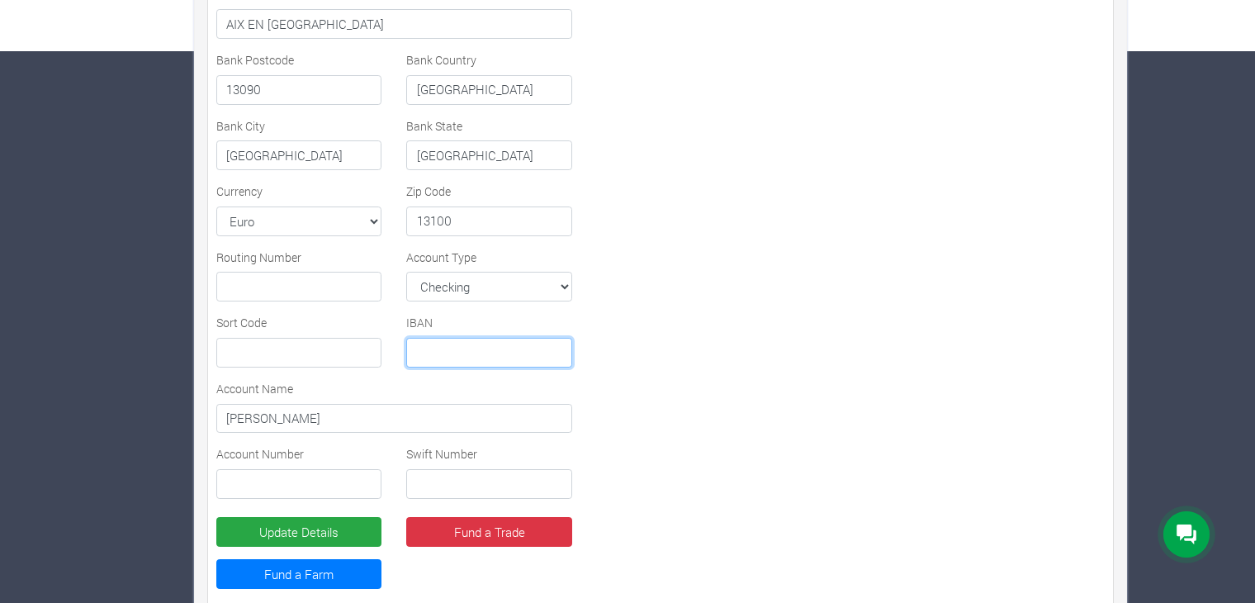
scroll to position [581, 0]
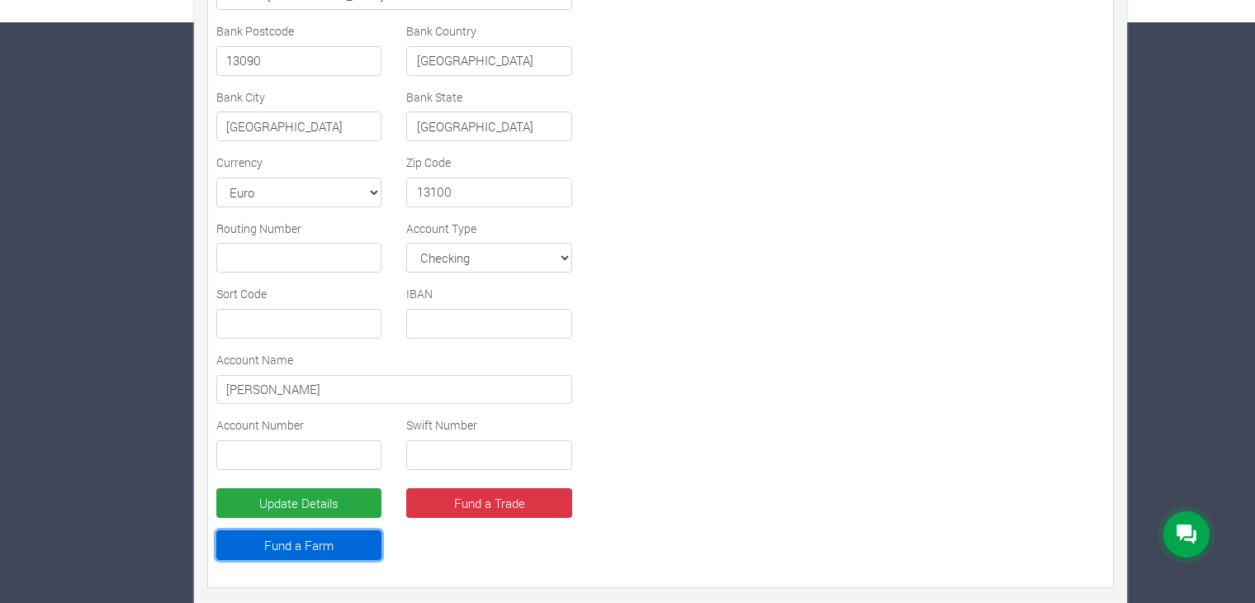
click at [287, 539] on link "Fund a Farm" at bounding box center [298, 545] width 165 height 30
